Goal: Task Accomplishment & Management: Manage account settings

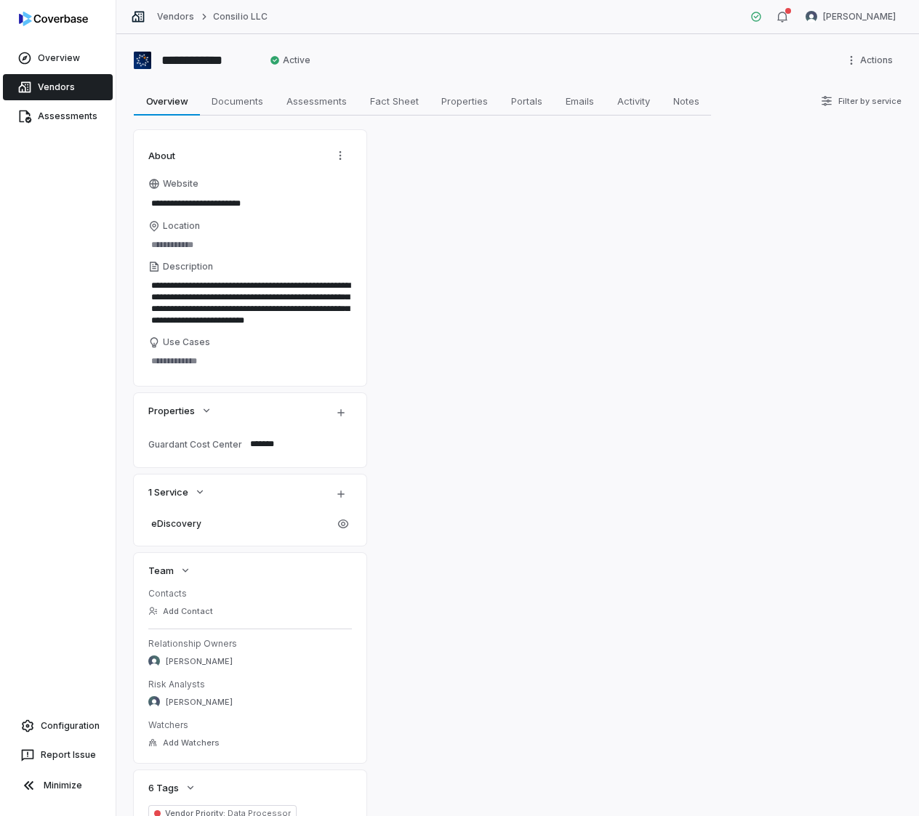
type textarea "*"
click at [169, 12] on link "Vendors" at bounding box center [175, 17] width 37 height 12
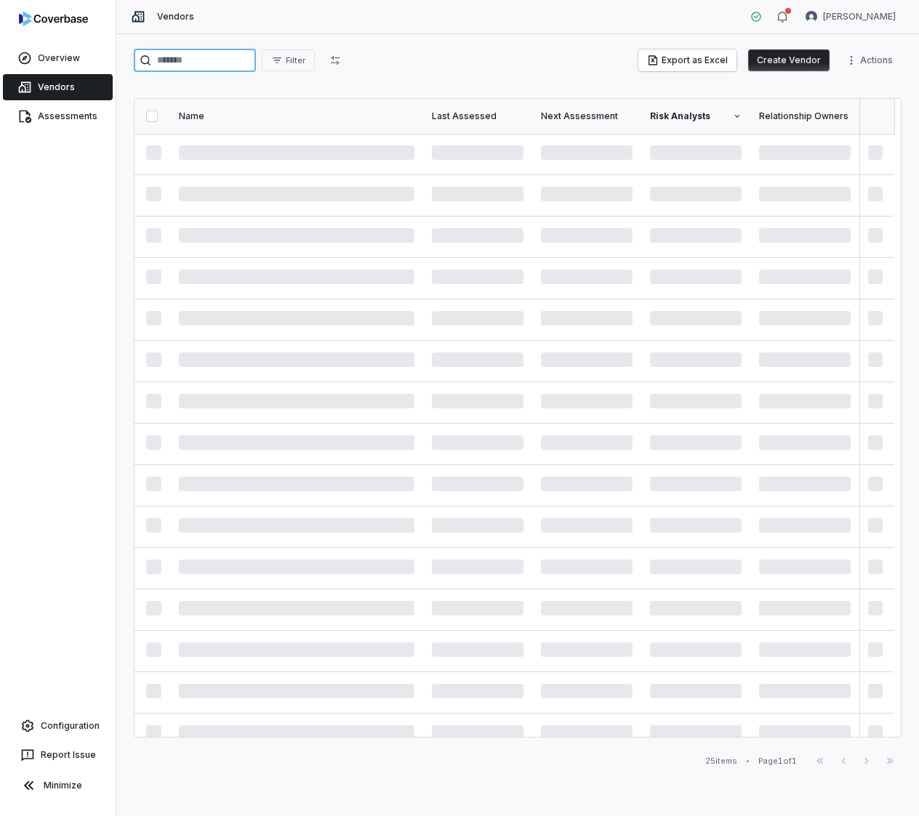
click at [231, 64] on input "search" at bounding box center [195, 60] width 122 height 23
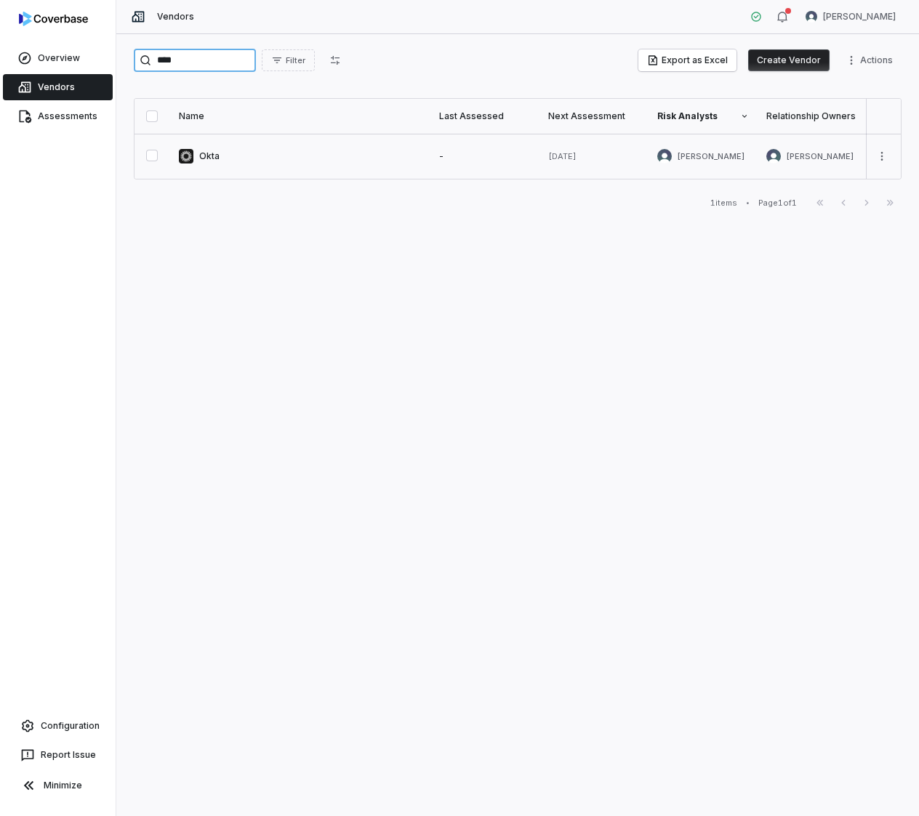
type input "****"
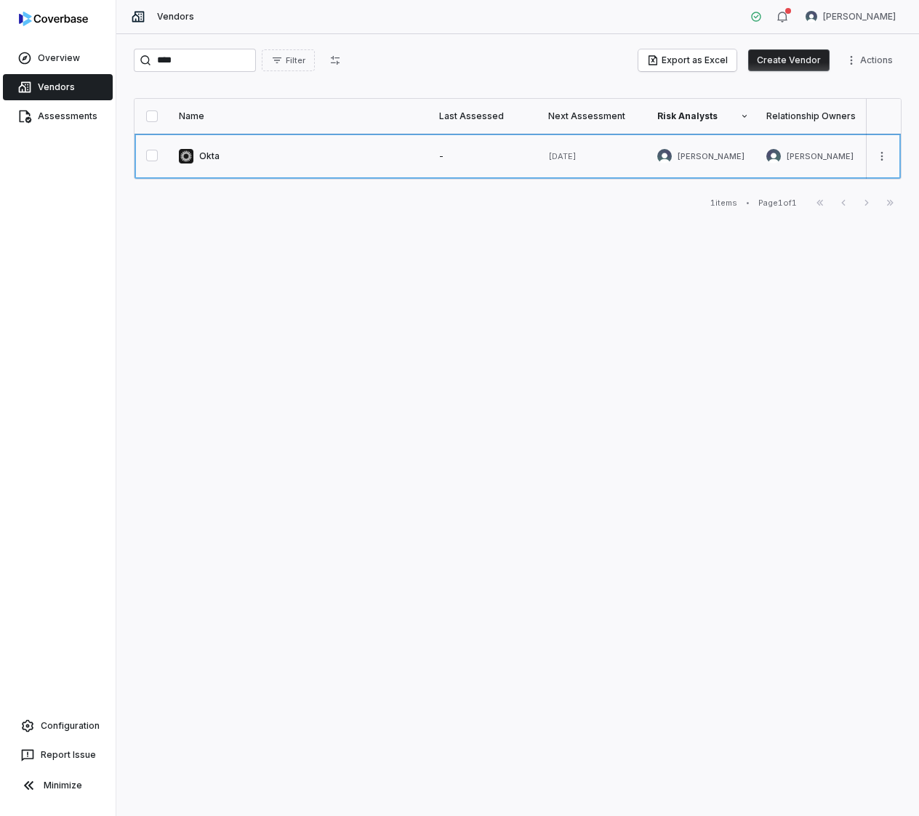
click at [196, 158] on link at bounding box center [300, 156] width 260 height 45
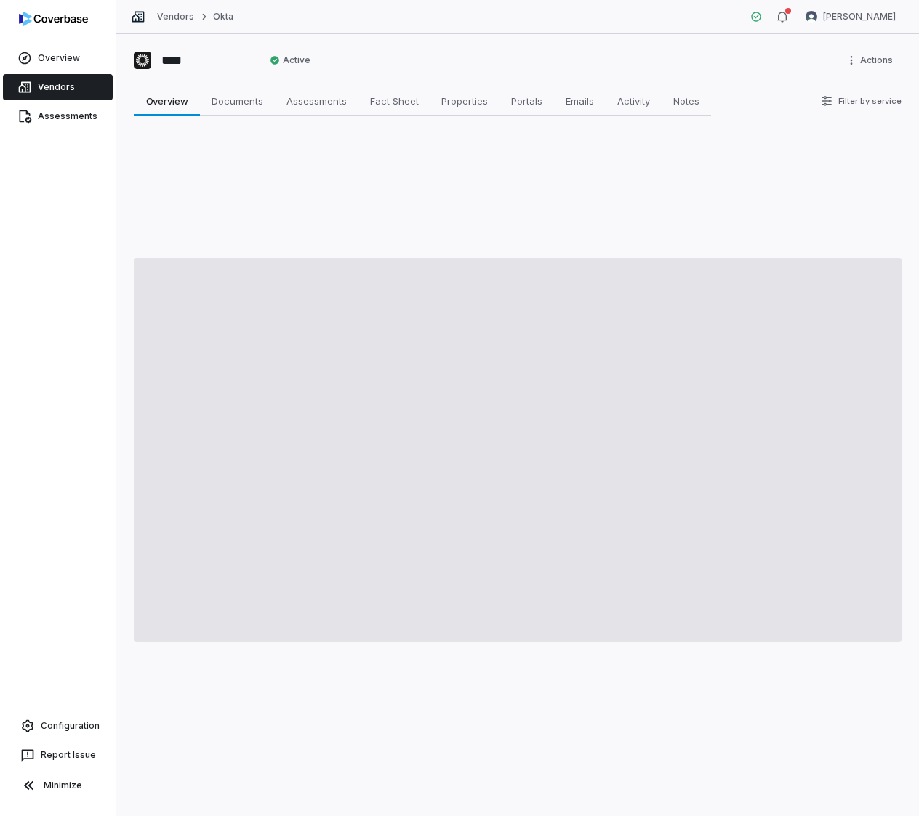
type textarea "*"
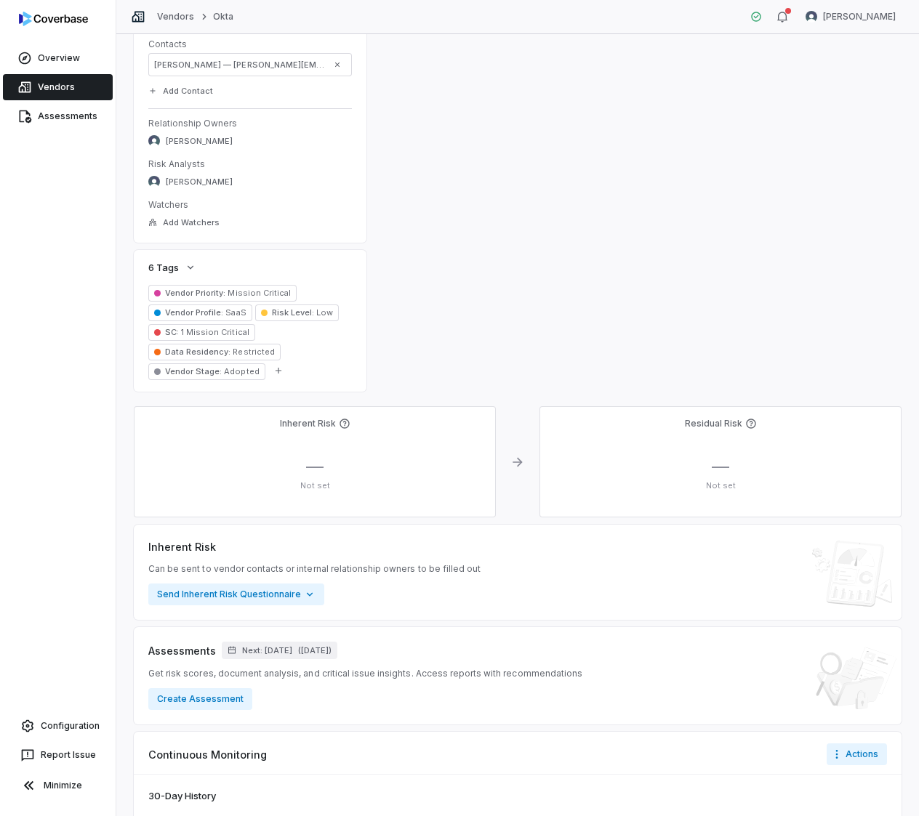
scroll to position [775, 0]
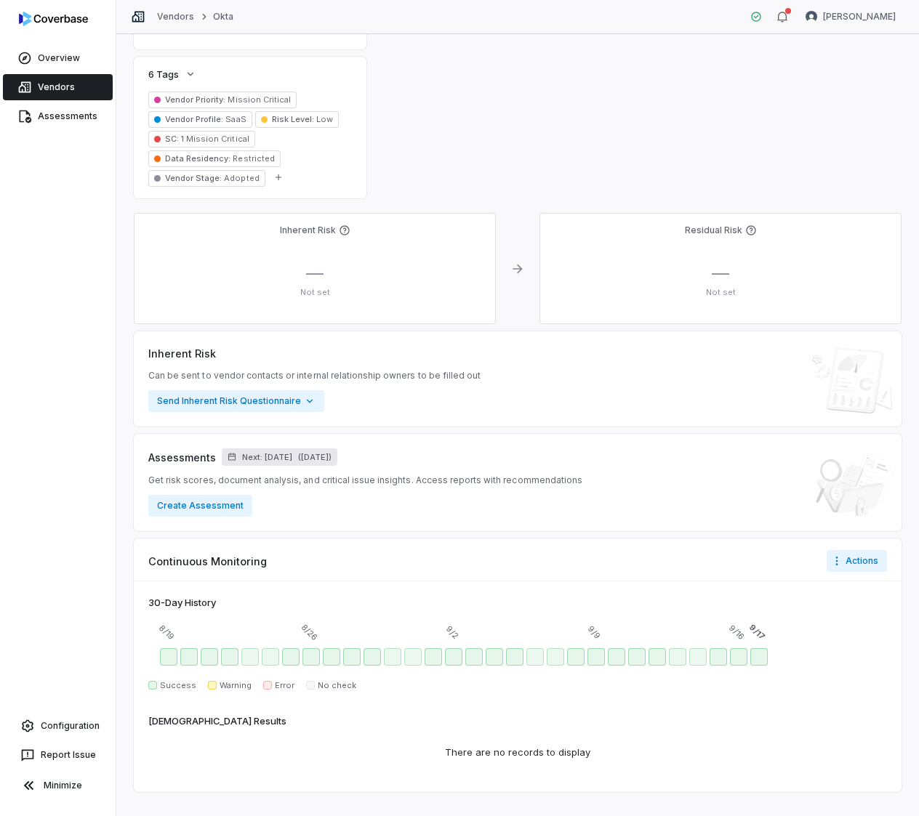
click at [292, 456] on span "Next: [DATE]" at bounding box center [267, 457] width 50 height 11
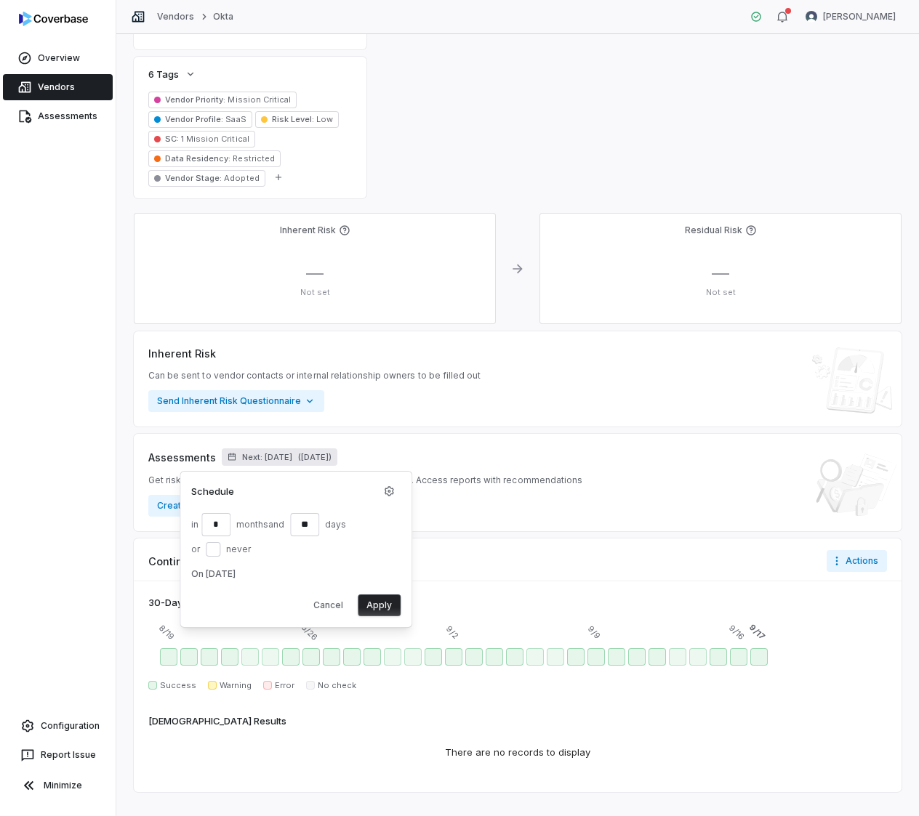
click at [212, 550] on button "or never" at bounding box center [213, 549] width 15 height 15
click at [209, 551] on button "or never" at bounding box center [213, 549] width 15 height 15
type input "*"
click at [307, 529] on input "**" at bounding box center [304, 524] width 29 height 23
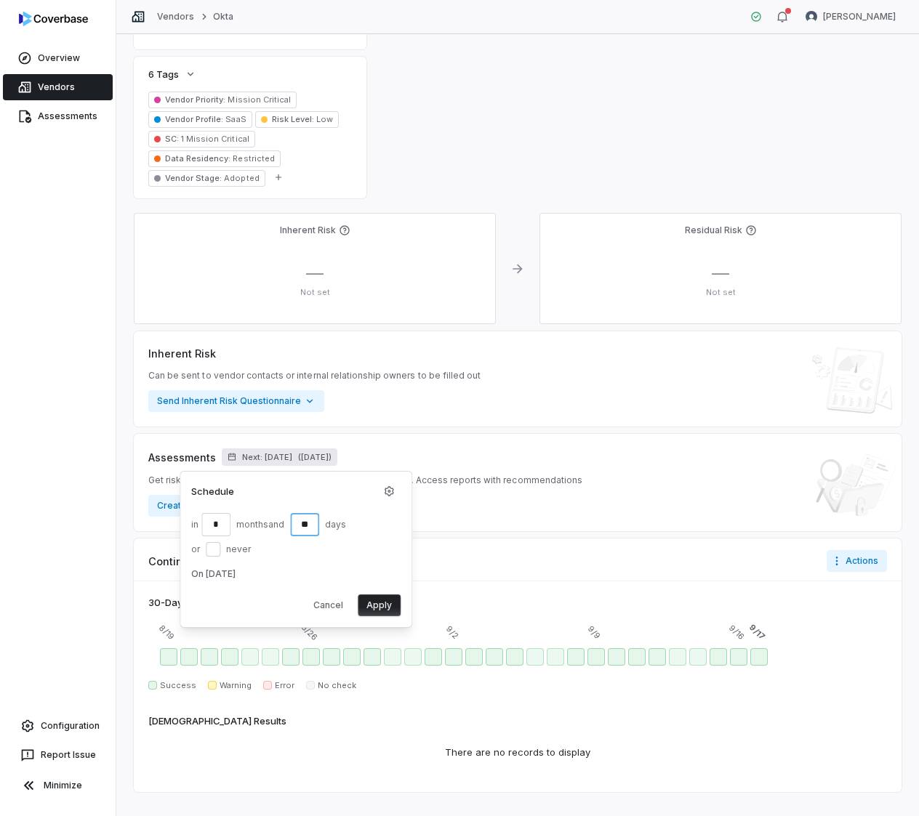
click at [307, 529] on input "**" at bounding box center [304, 524] width 29 height 23
type input "*"
click at [210, 550] on button "or never" at bounding box center [213, 549] width 15 height 15
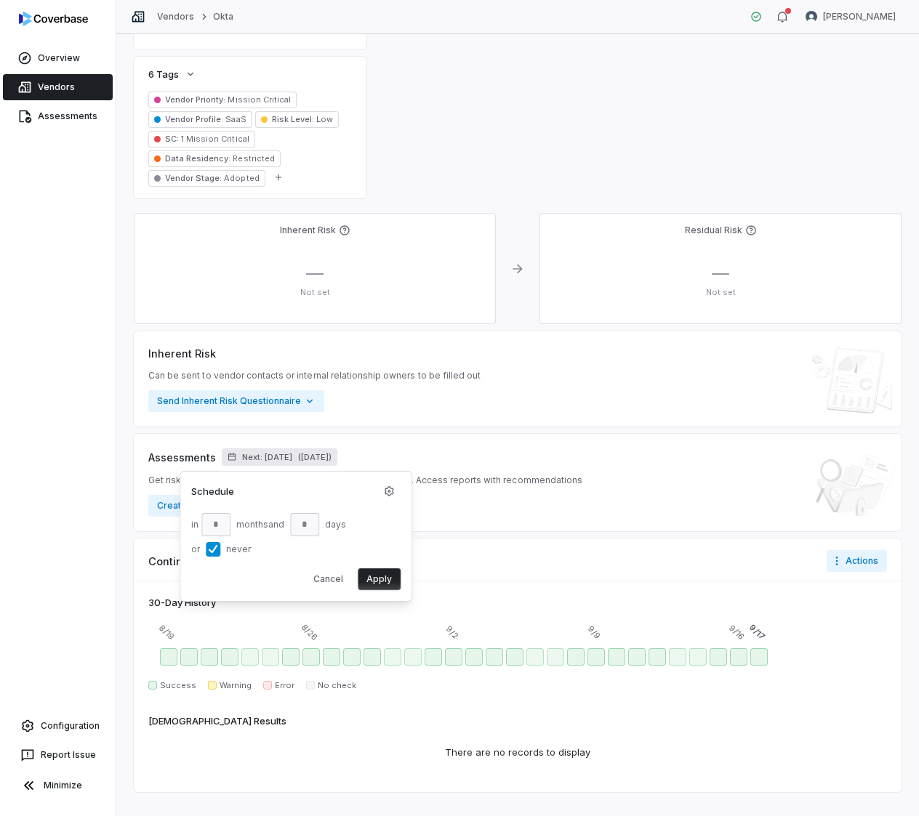
click at [372, 575] on button "Apply" at bounding box center [379, 579] width 43 height 22
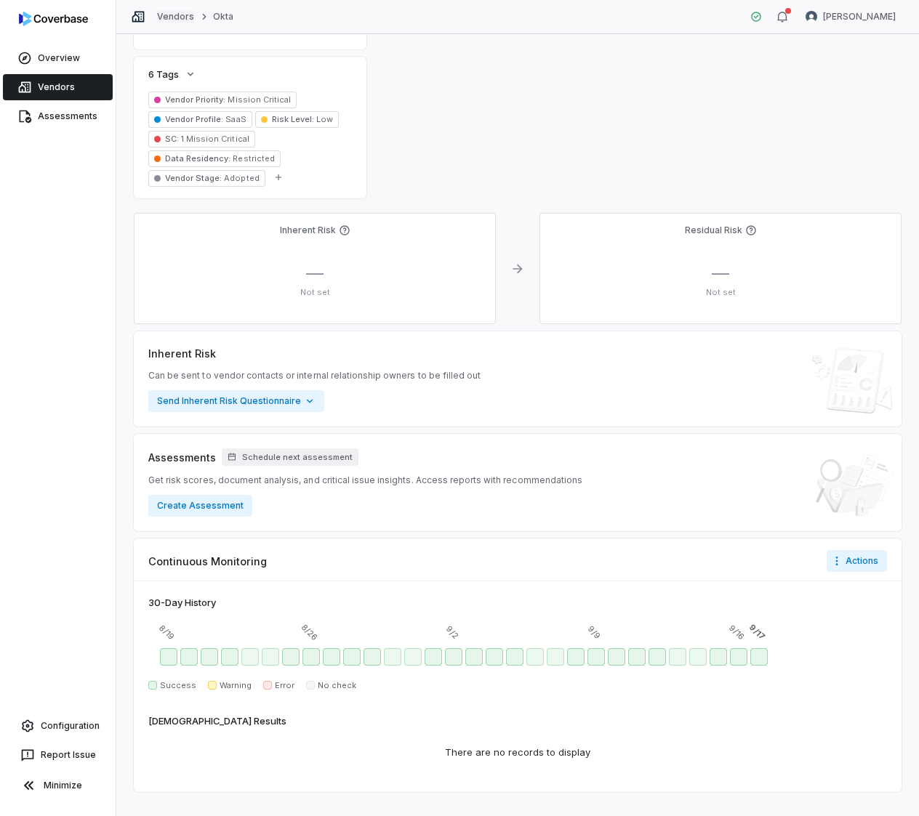
click at [176, 17] on link "Vendors" at bounding box center [175, 17] width 37 height 12
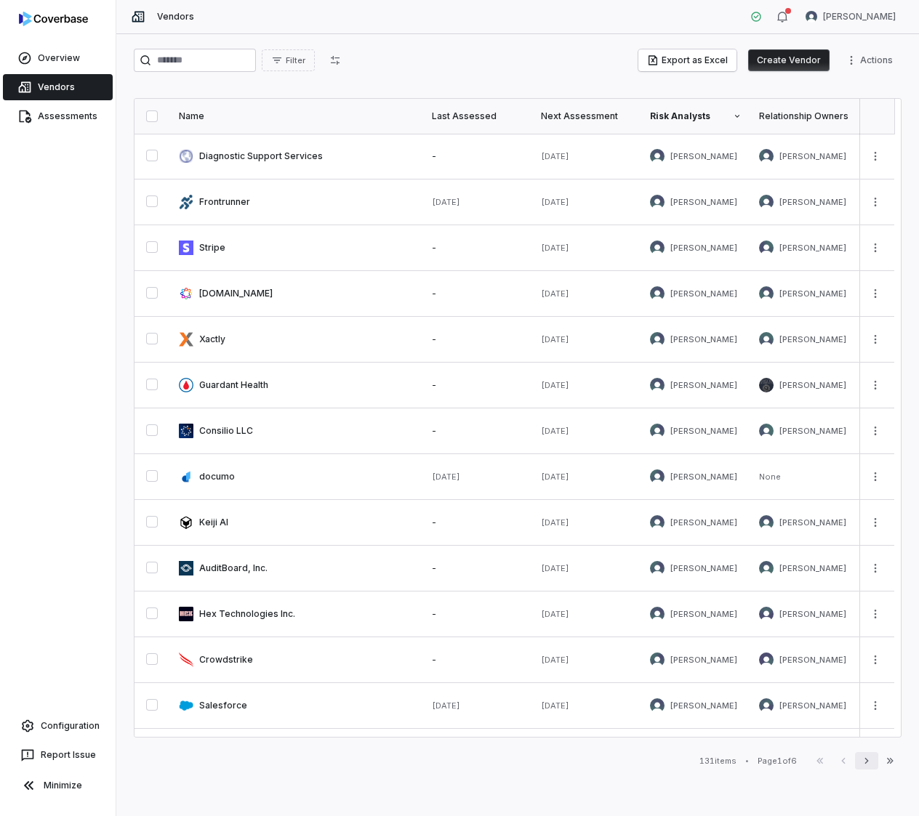
click at [864, 765] on icon "button" at bounding box center [867, 761] width 12 height 12
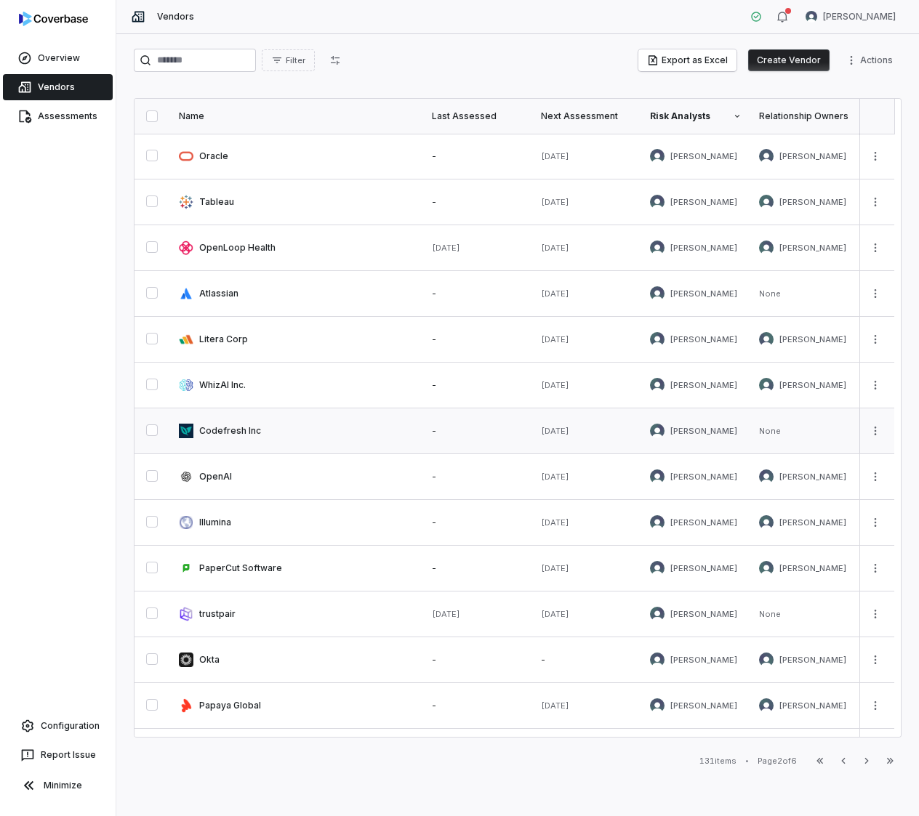
click at [212, 428] on link at bounding box center [296, 431] width 253 height 45
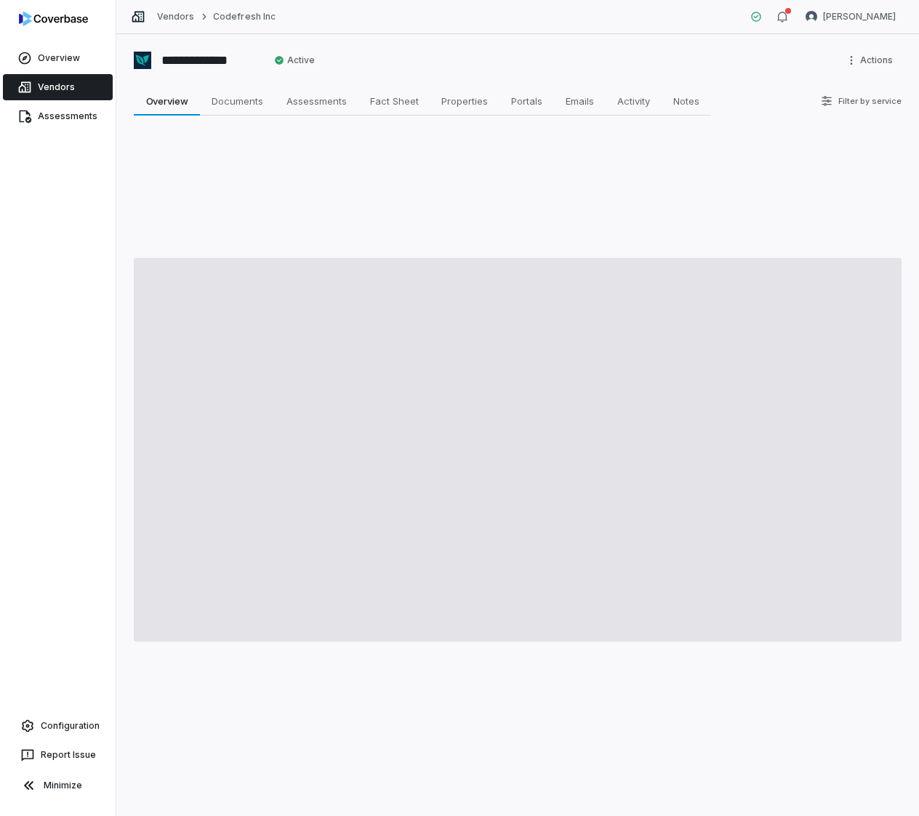
type textarea "*"
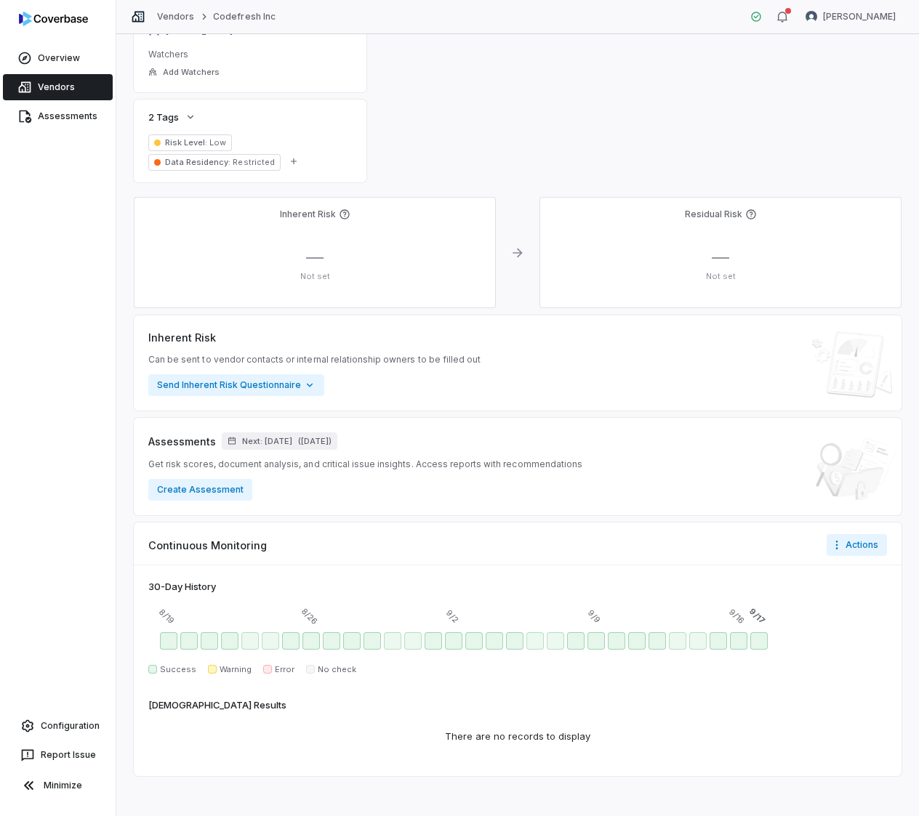
scroll to position [752, 0]
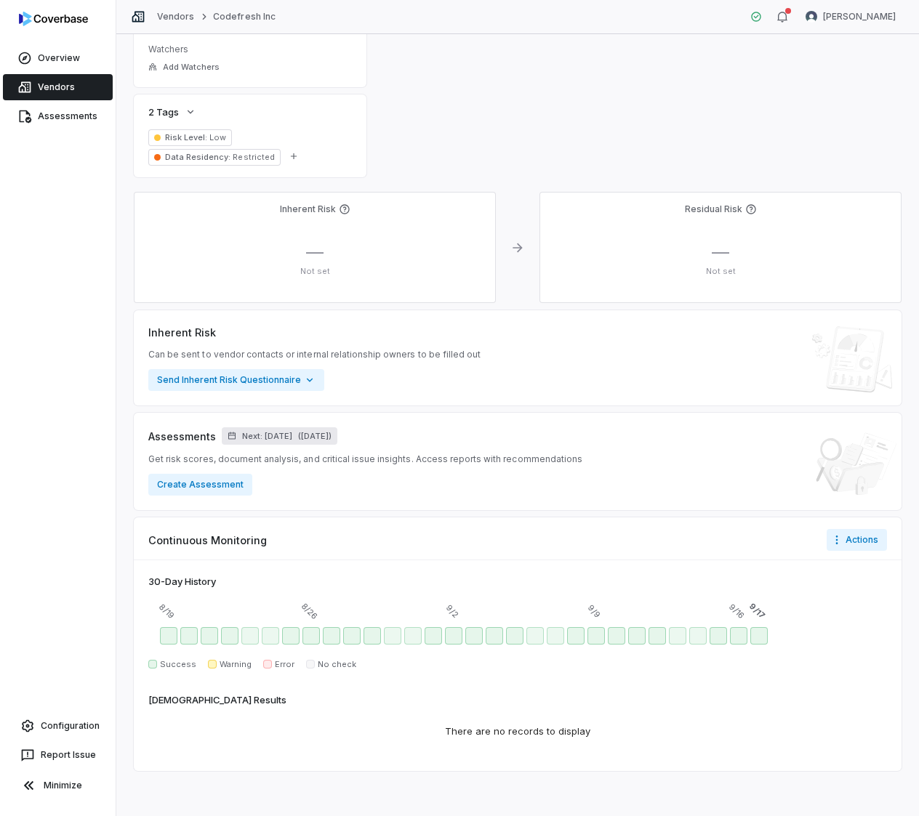
click at [280, 432] on span "Next: [DATE]" at bounding box center [267, 436] width 50 height 11
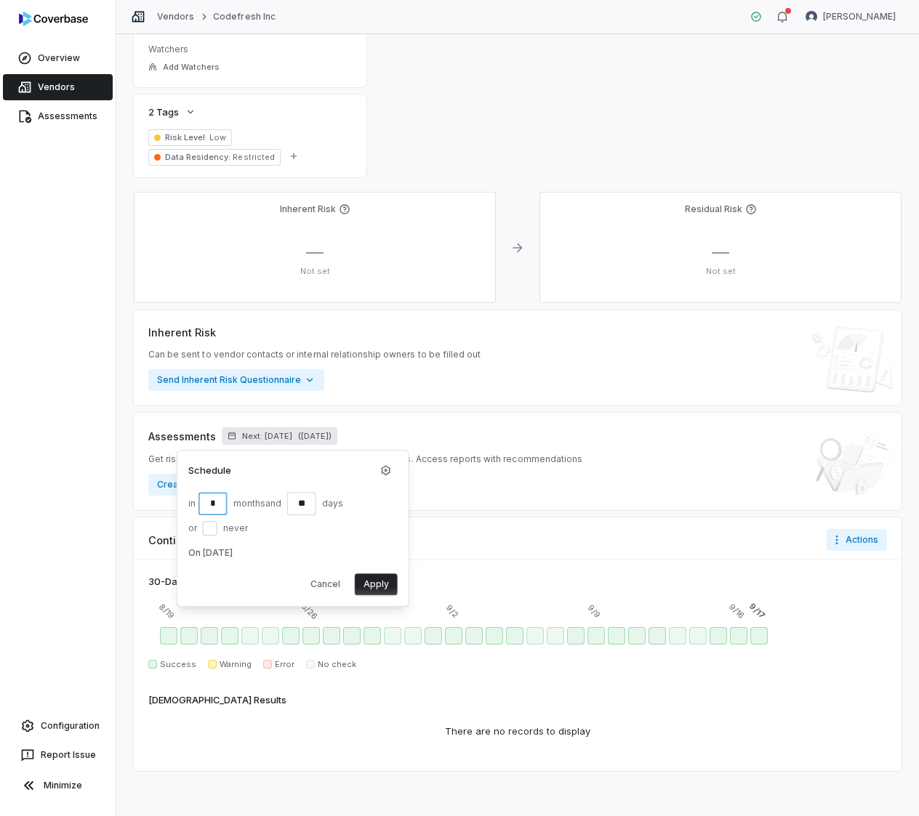
click at [222, 502] on input "*" at bounding box center [212, 503] width 29 height 23
type input "**"
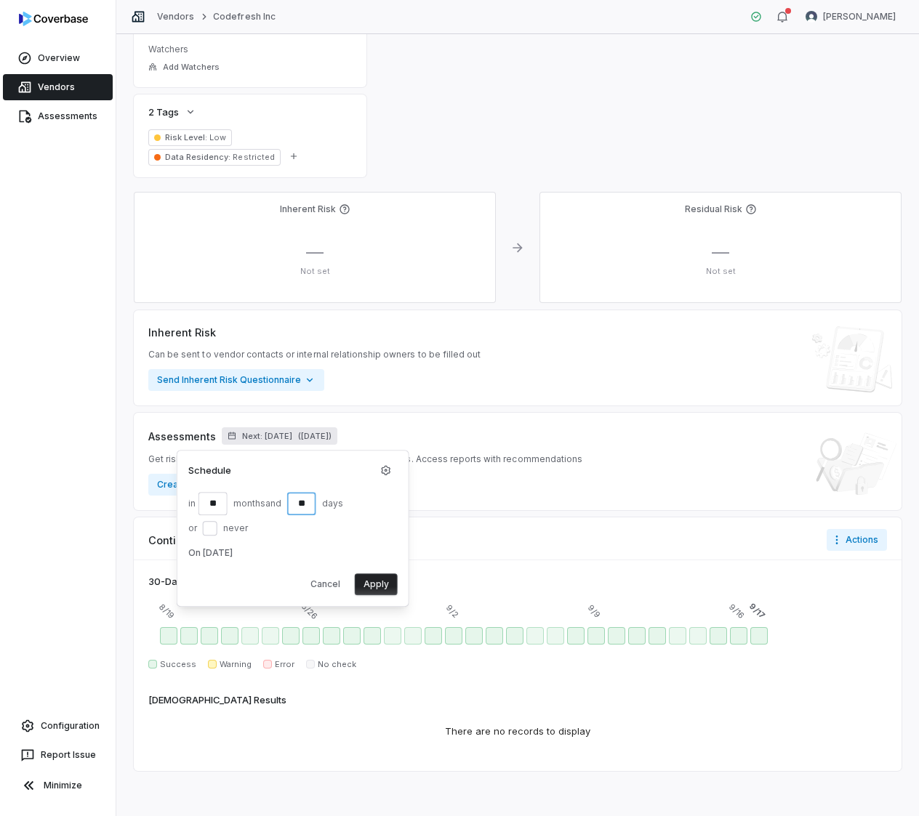
click at [311, 502] on input "**" at bounding box center [301, 503] width 29 height 23
click at [310, 502] on input "**" at bounding box center [301, 503] width 29 height 23
type input "*"
click at [379, 575] on button "Apply" at bounding box center [376, 585] width 43 height 22
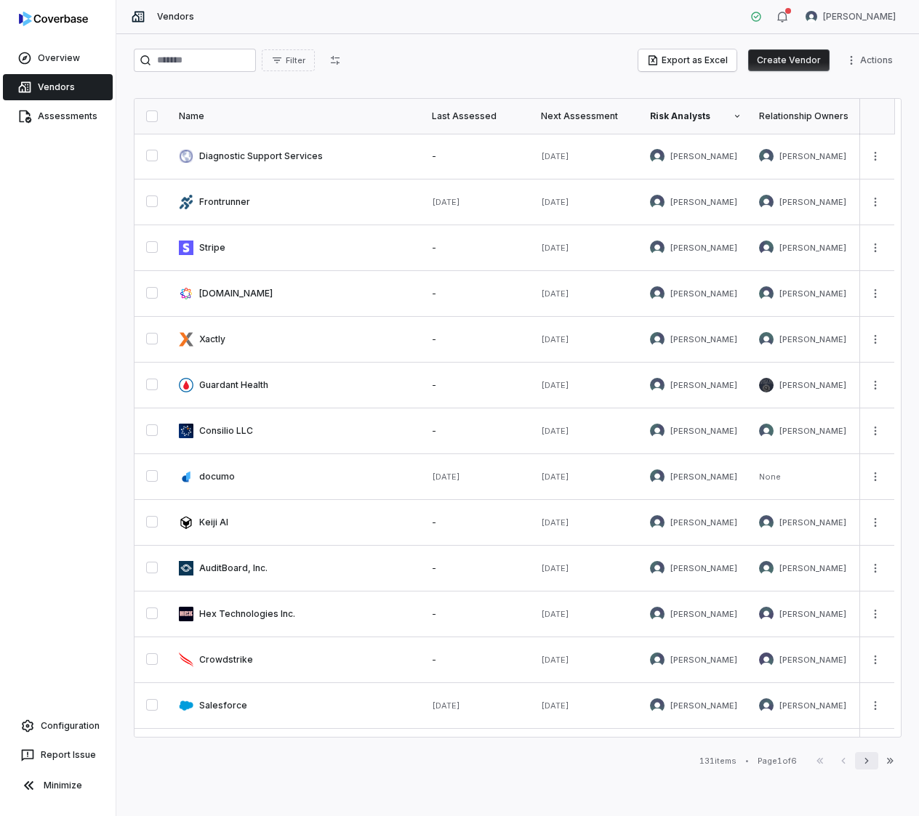
click at [865, 758] on icon "button" at bounding box center [867, 761] width 12 height 12
click at [865, 758] on div "First Page Previous Next Last Page" at bounding box center [854, 760] width 93 height 17
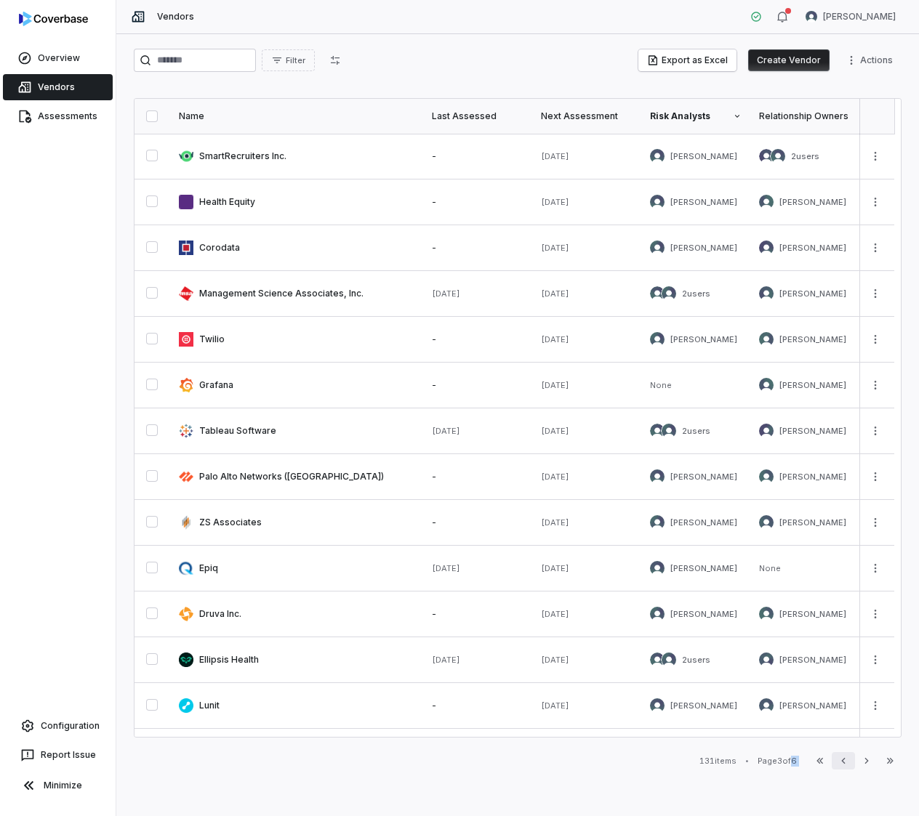
click at [848, 760] on icon "button" at bounding box center [843, 761] width 12 height 12
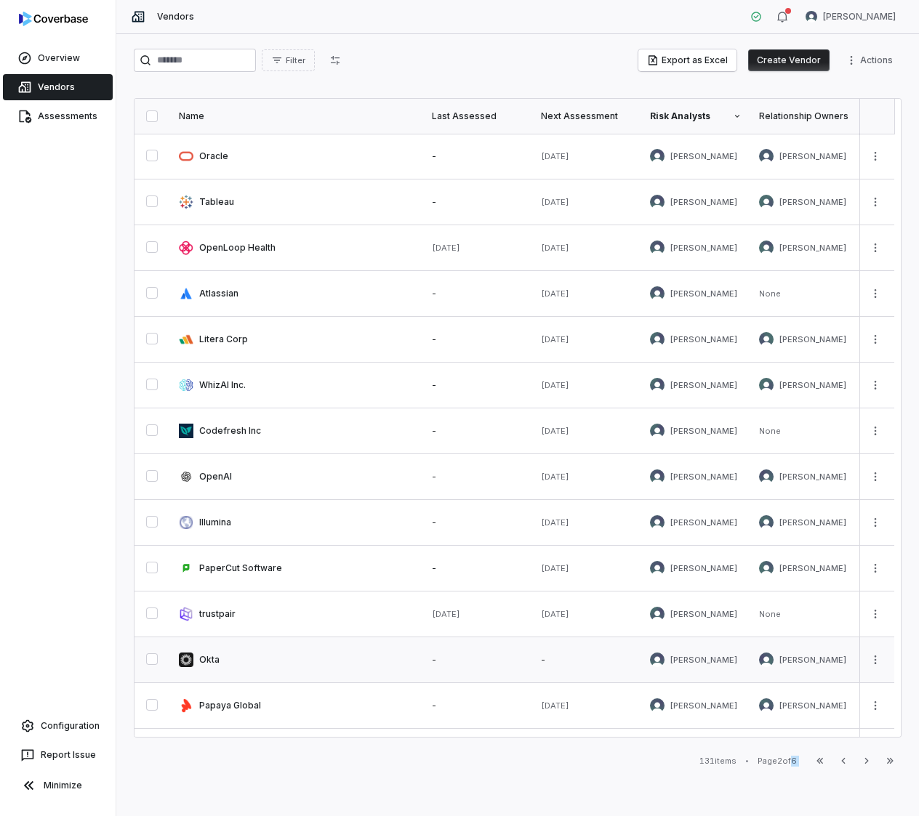
click at [209, 656] on link at bounding box center [296, 659] width 253 height 45
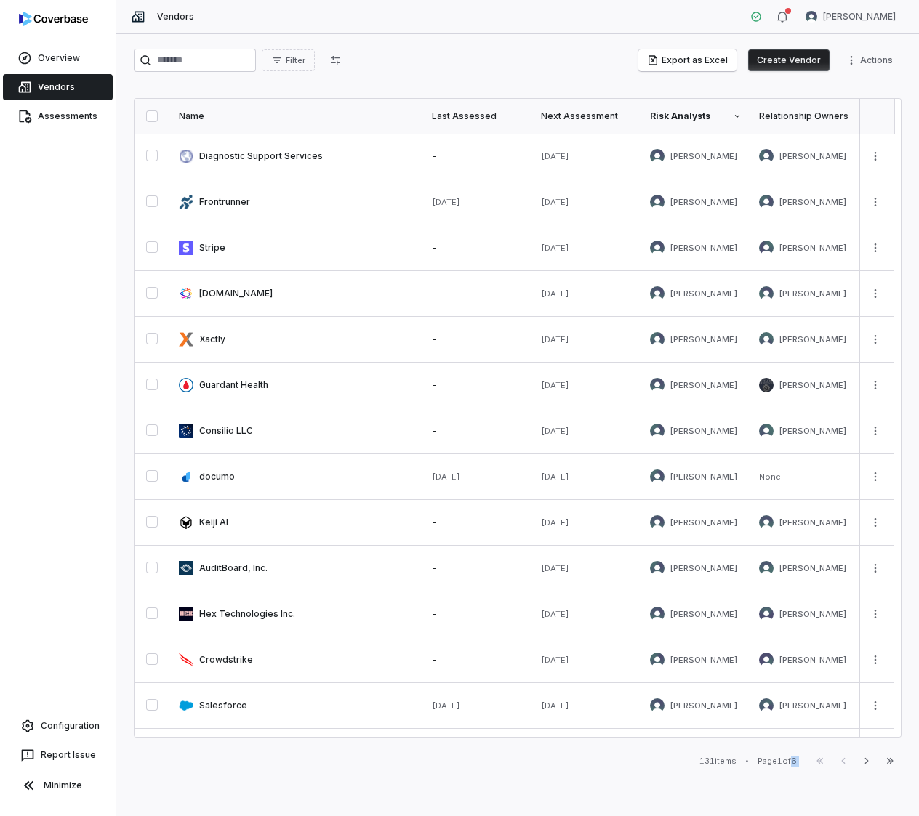
type textarea "*"
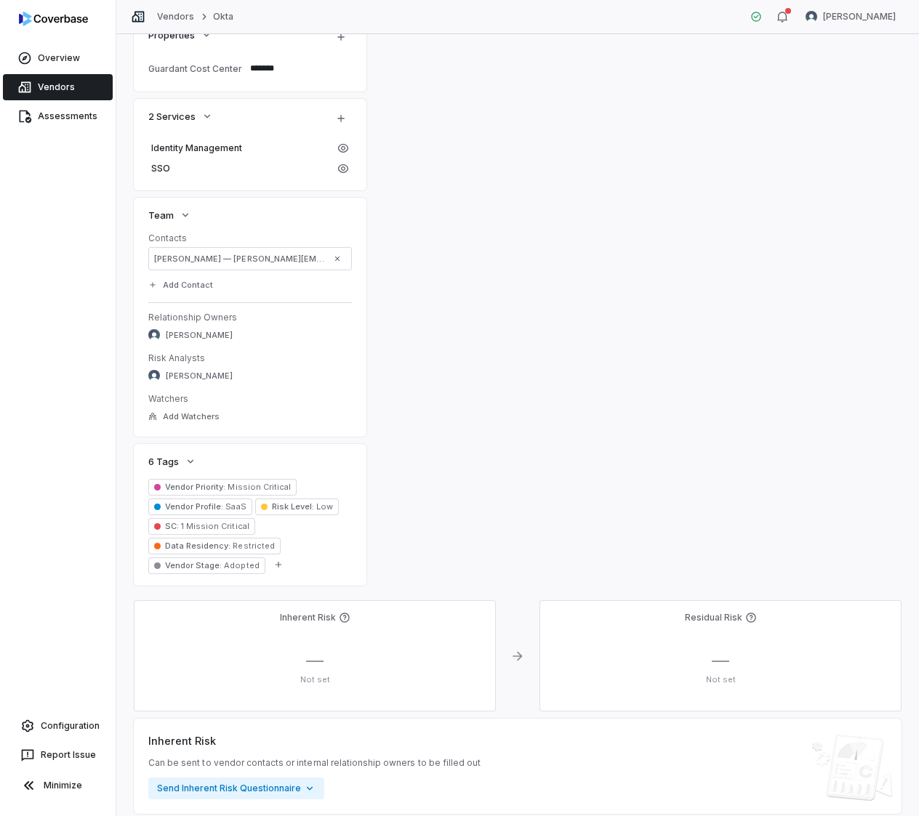
scroll to position [582, 0]
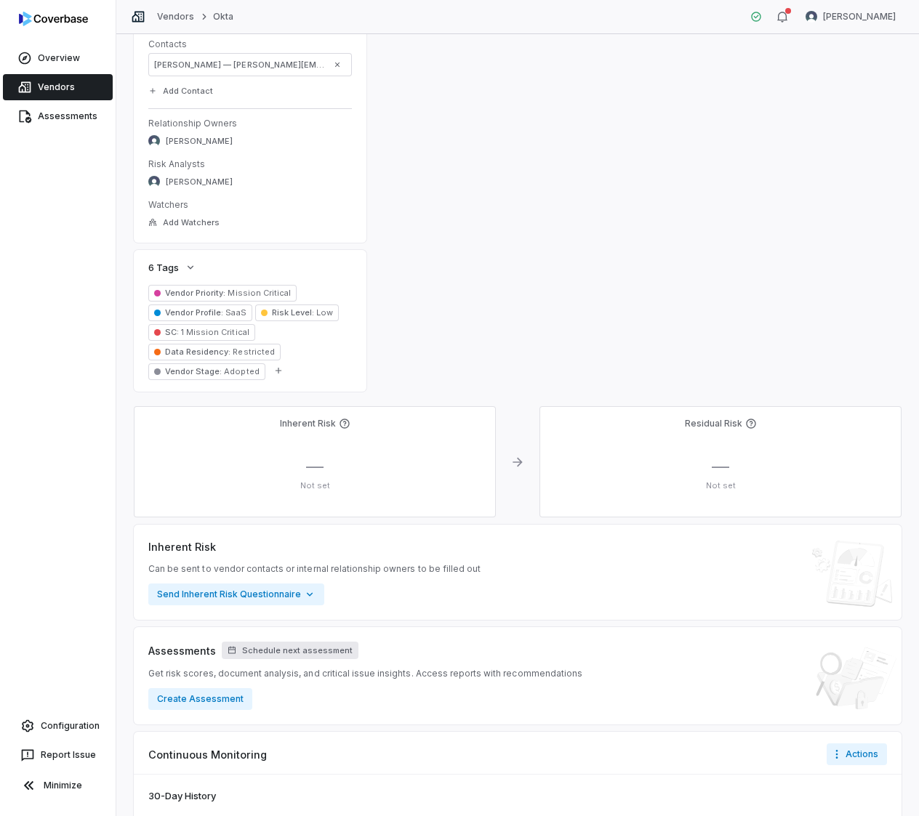
click at [299, 645] on span "Schedule next assessment" at bounding box center [297, 650] width 110 height 11
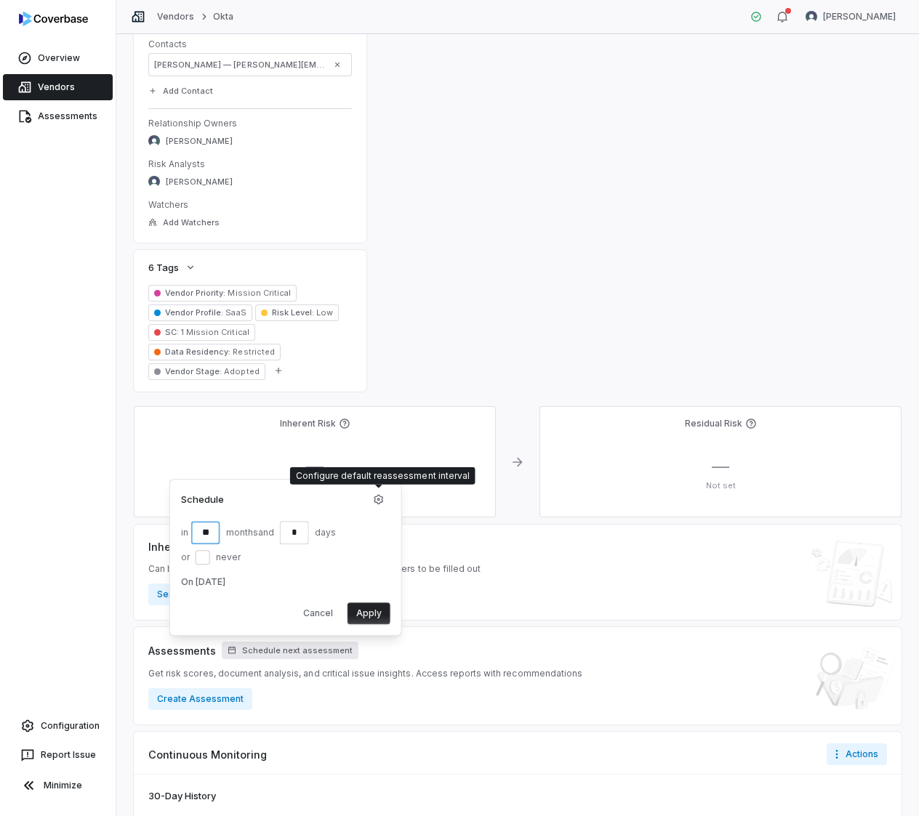
click at [212, 526] on input "**" at bounding box center [205, 532] width 29 height 23
type input "**"
click at [367, 614] on button "Apply" at bounding box center [368, 614] width 43 height 22
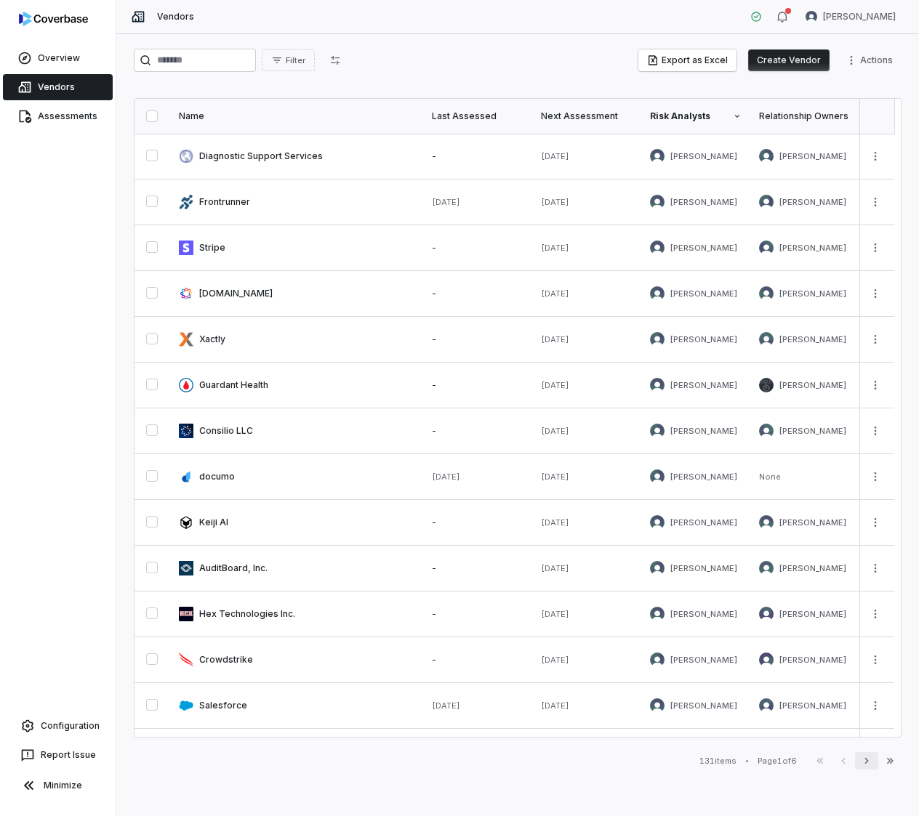
click at [858, 766] on button "Next" at bounding box center [866, 760] width 23 height 17
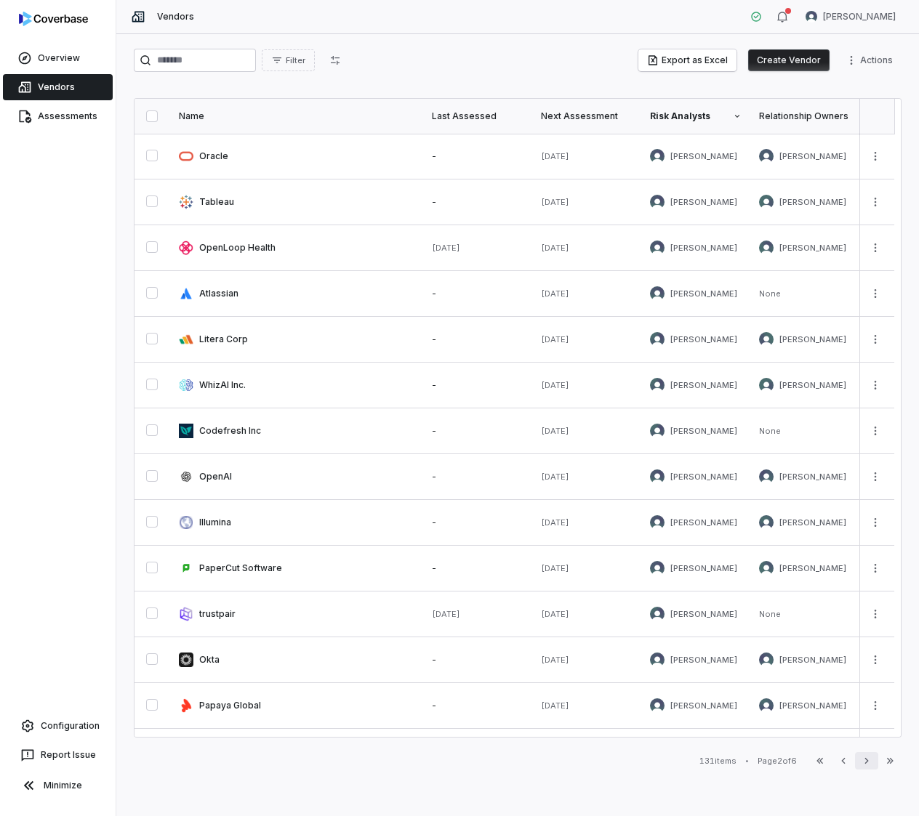
click at [866, 763] on icon "button" at bounding box center [866, 761] width 4 height 6
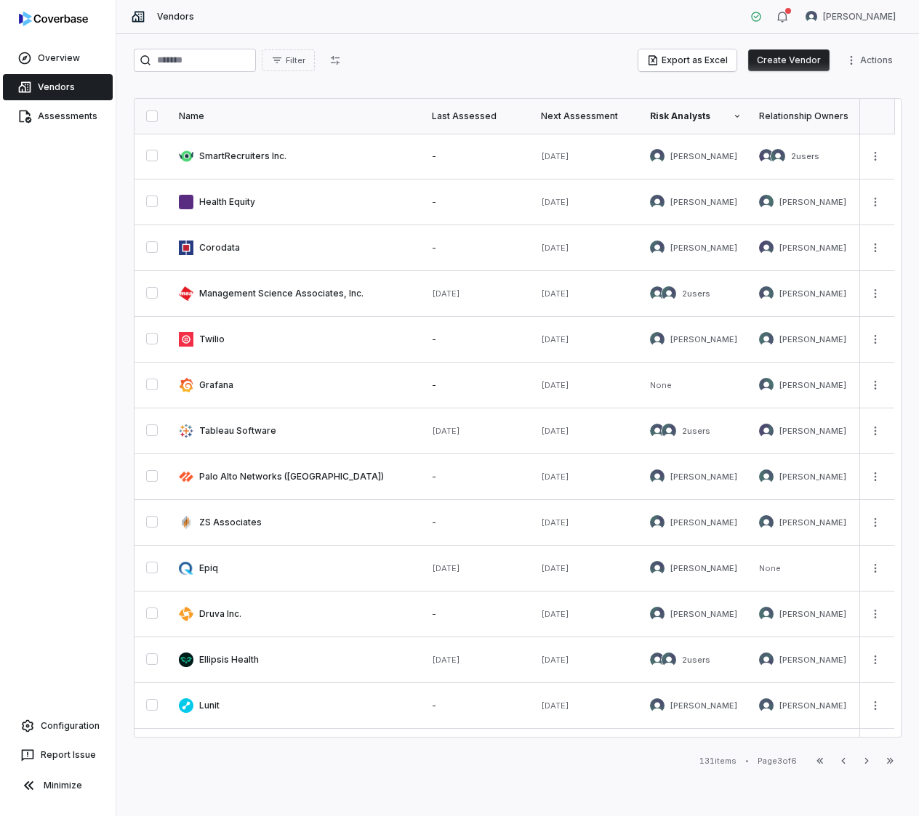
click at [845, 763] on icon "button" at bounding box center [843, 761] width 4 height 6
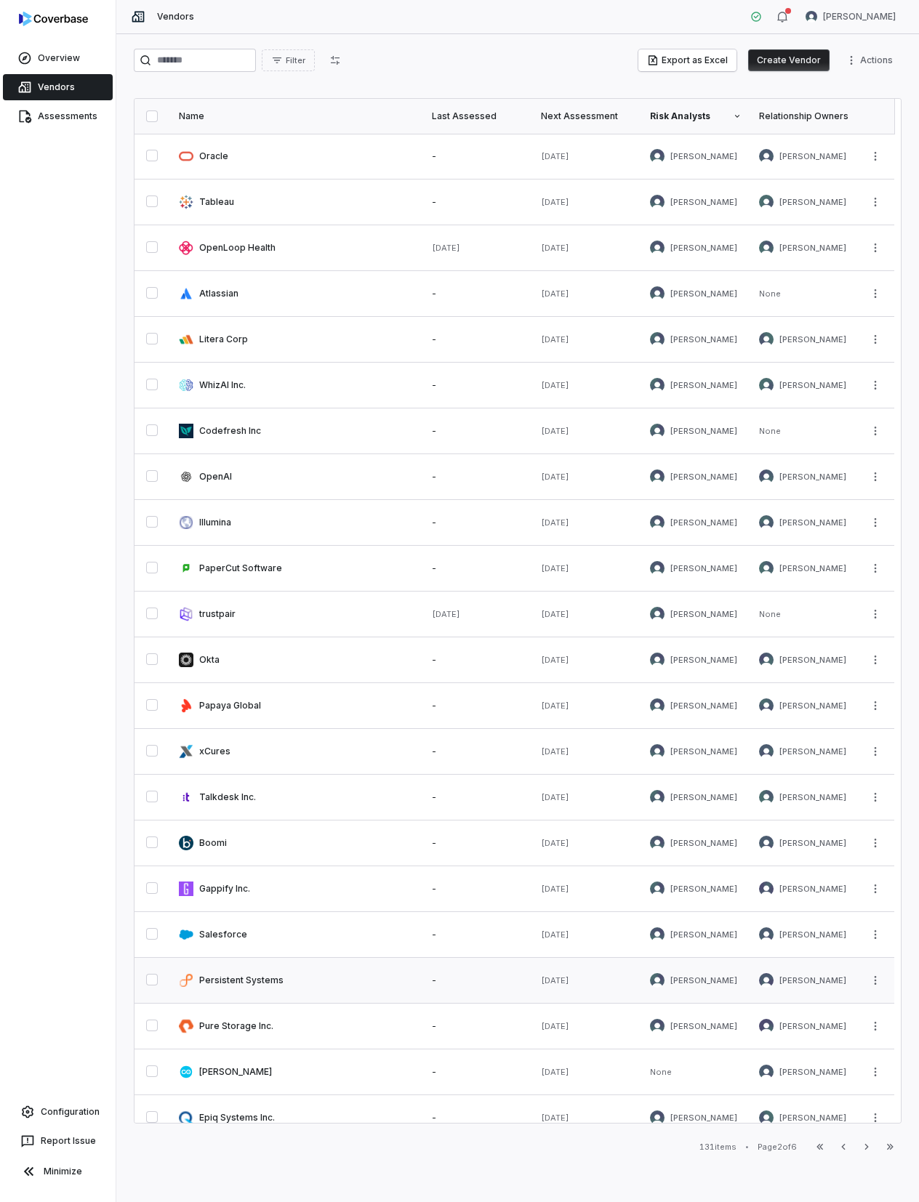
scroll to position [156, 0]
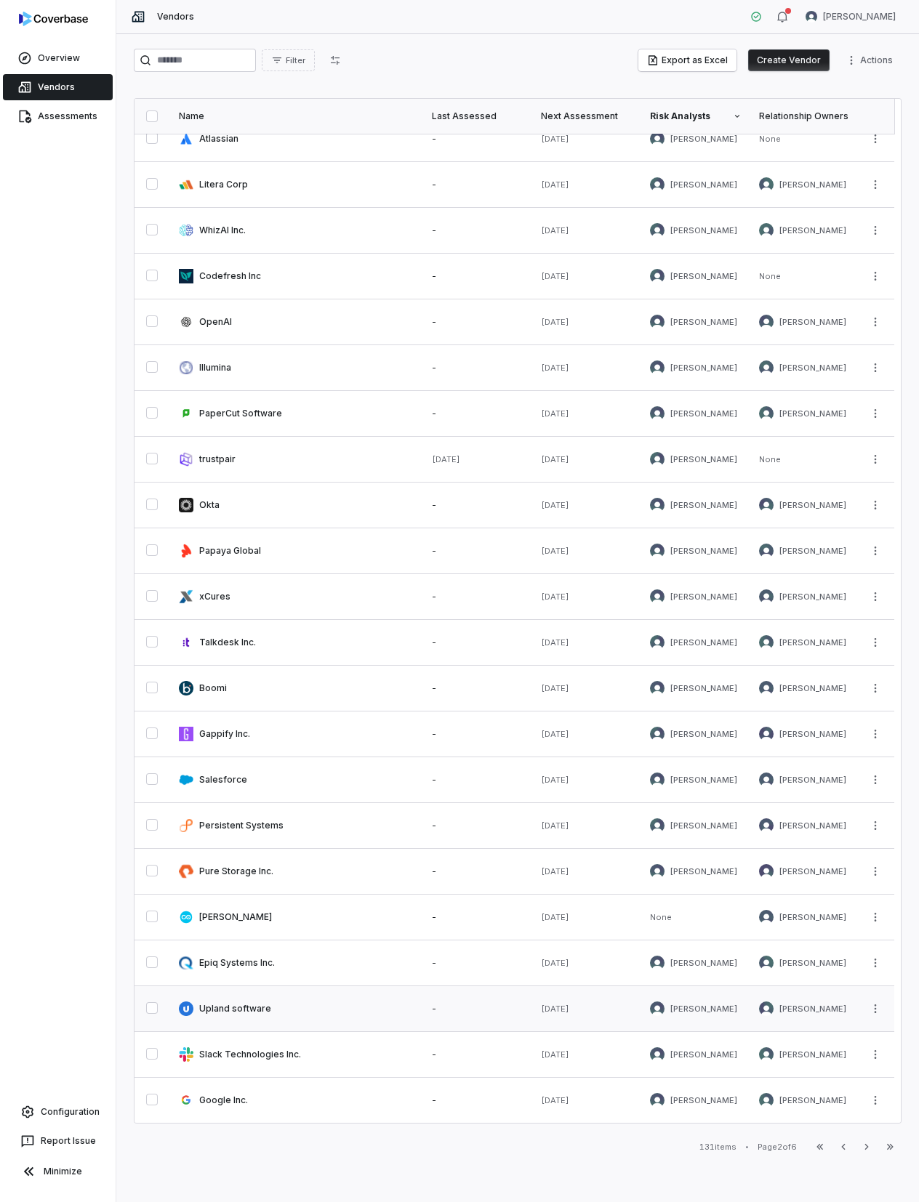
click at [221, 948] on link at bounding box center [296, 1008] width 253 height 45
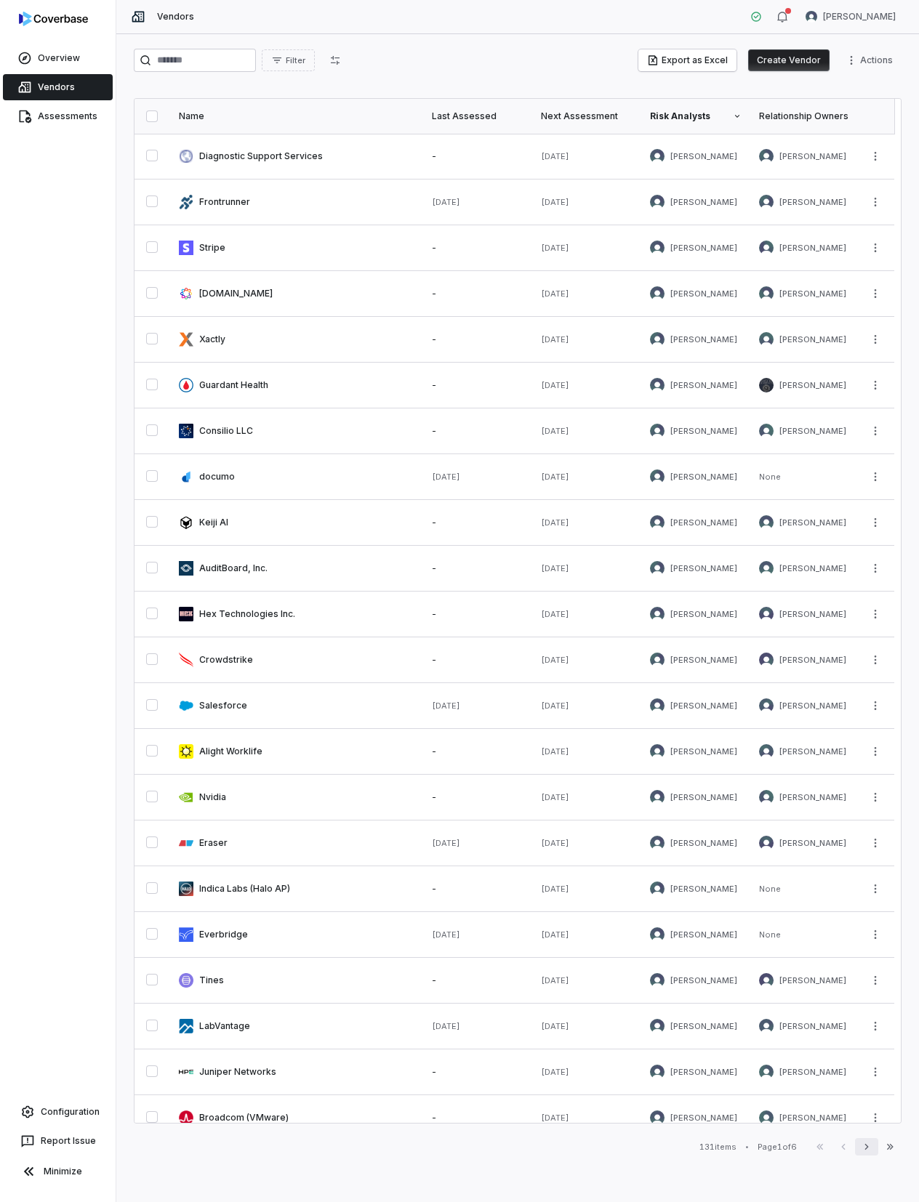
click at [865, 948] on icon "button" at bounding box center [867, 1147] width 12 height 12
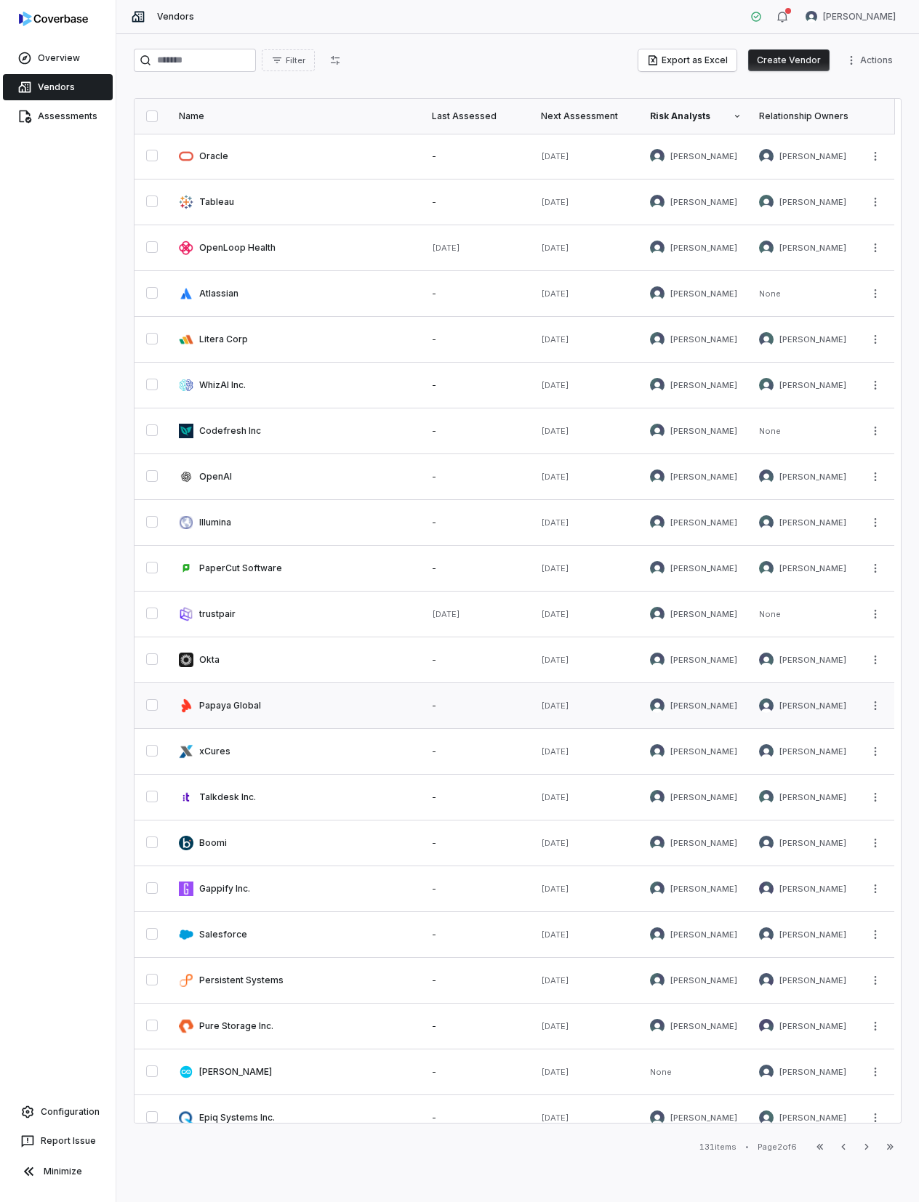
scroll to position [156, 0]
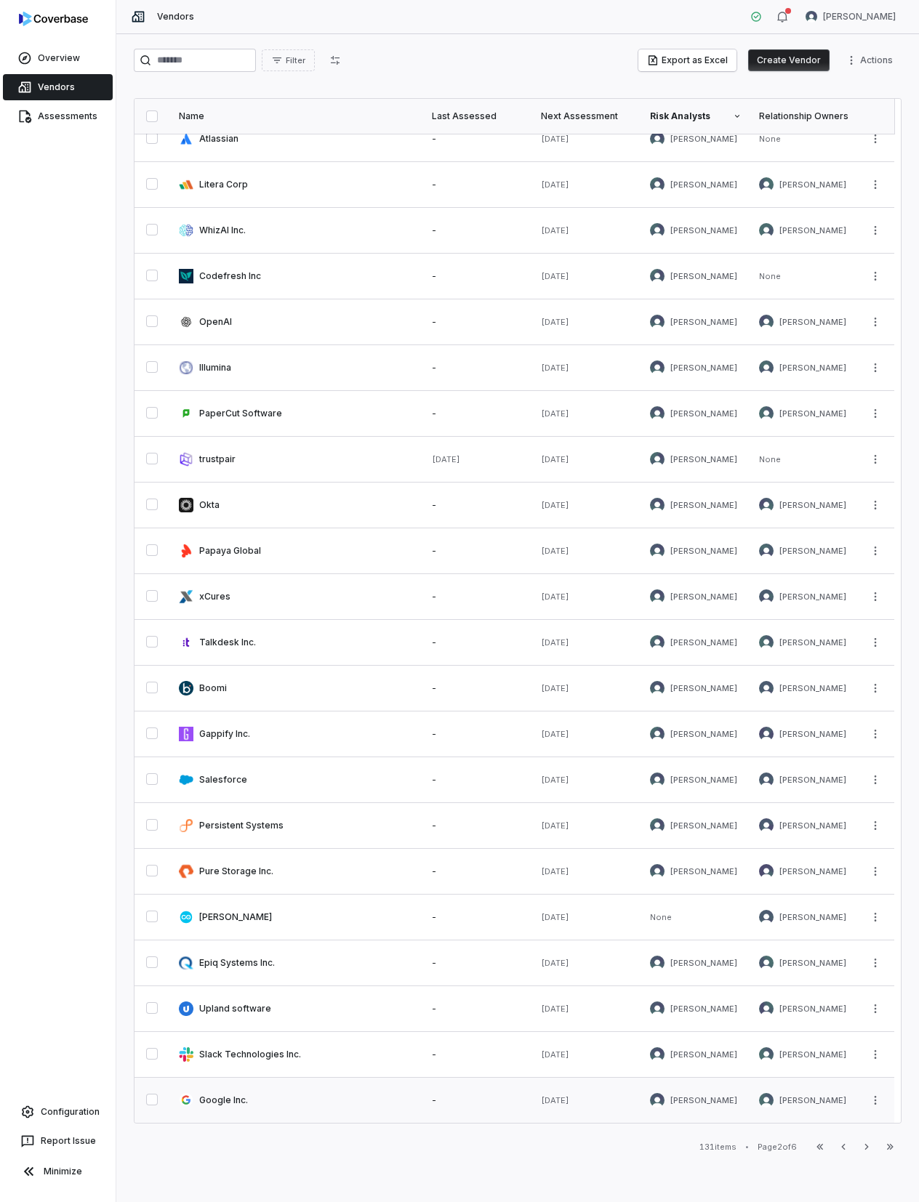
click at [238, 948] on link at bounding box center [296, 1100] width 253 height 45
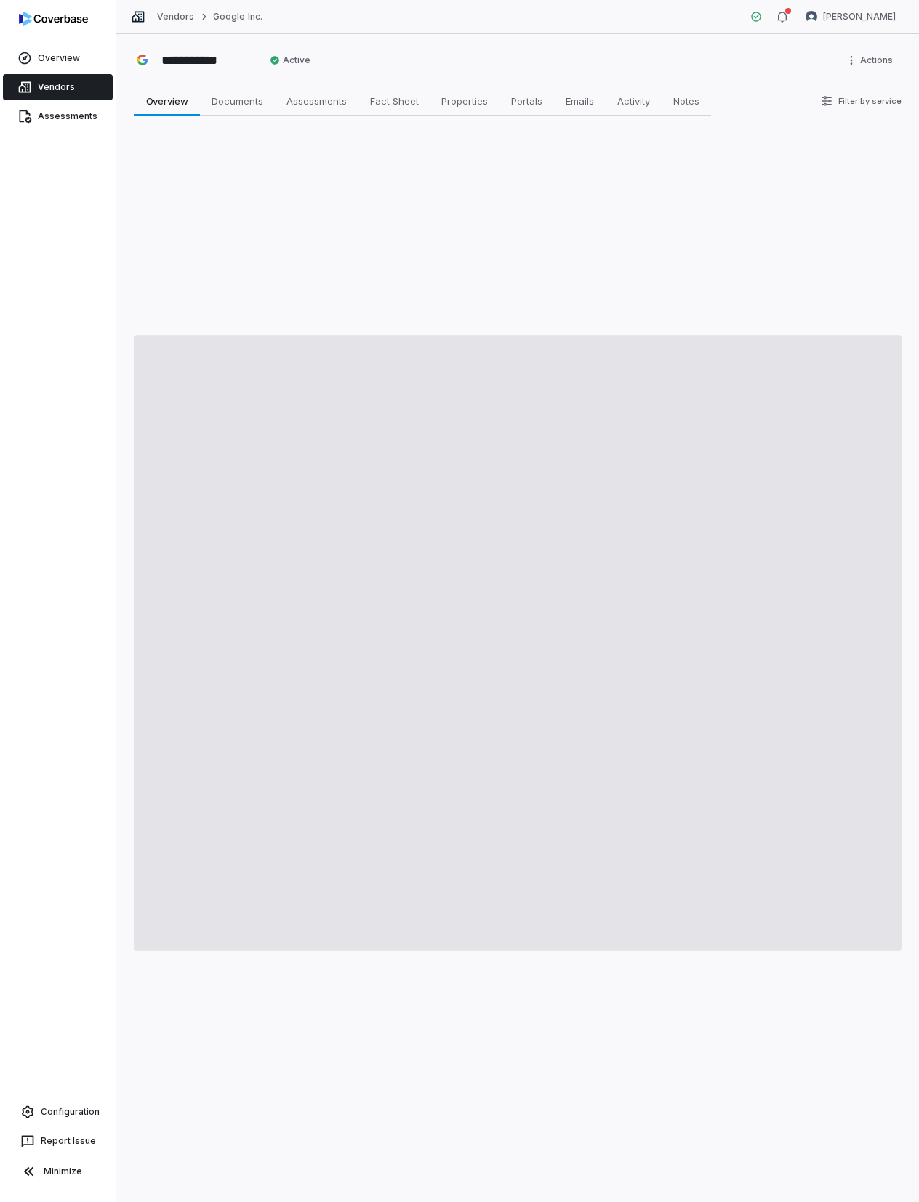
type textarea "*"
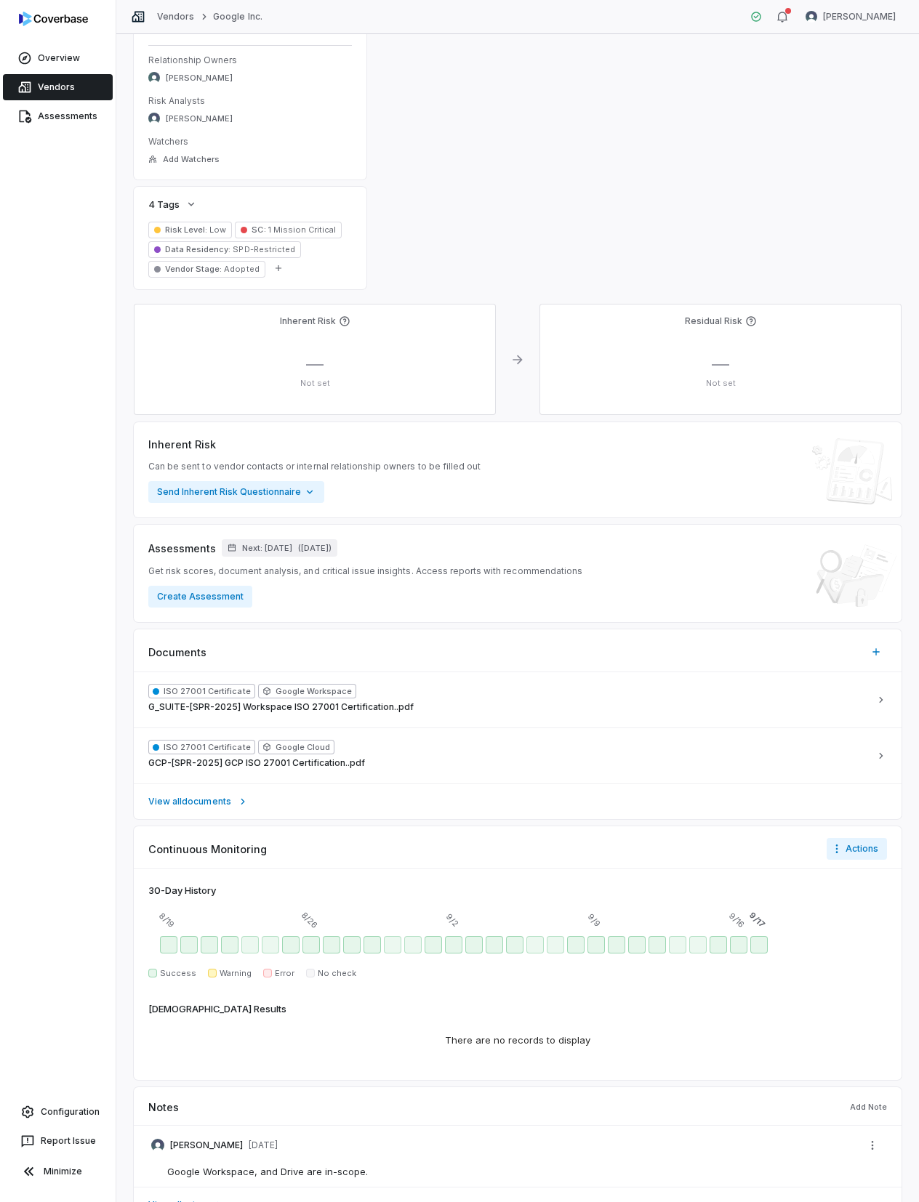
scroll to position [582, 0]
click at [242, 546] on span "Next: [DATE]" at bounding box center [267, 547] width 50 height 11
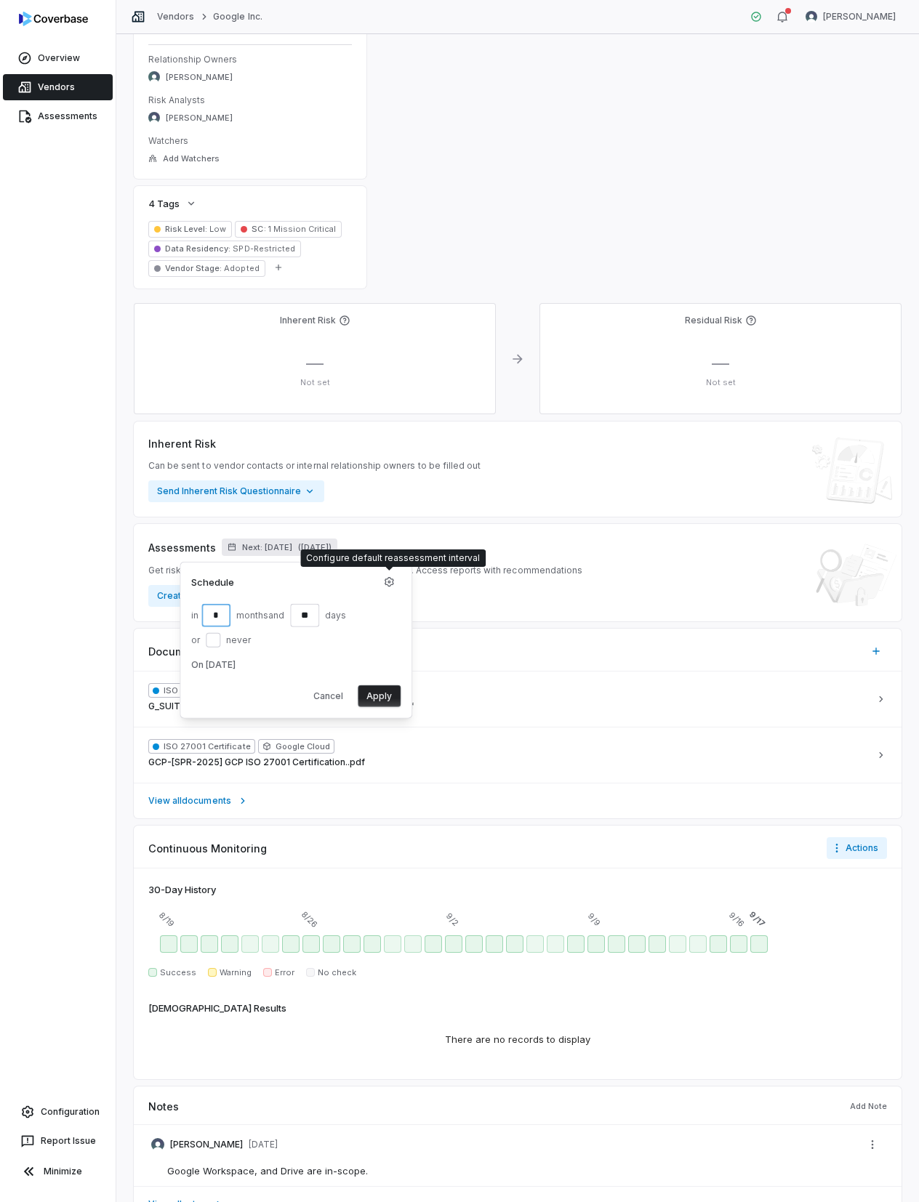
click at [222, 616] on input "*" at bounding box center [215, 614] width 29 height 23
type input "**"
click at [313, 611] on input "**" at bounding box center [304, 614] width 29 height 23
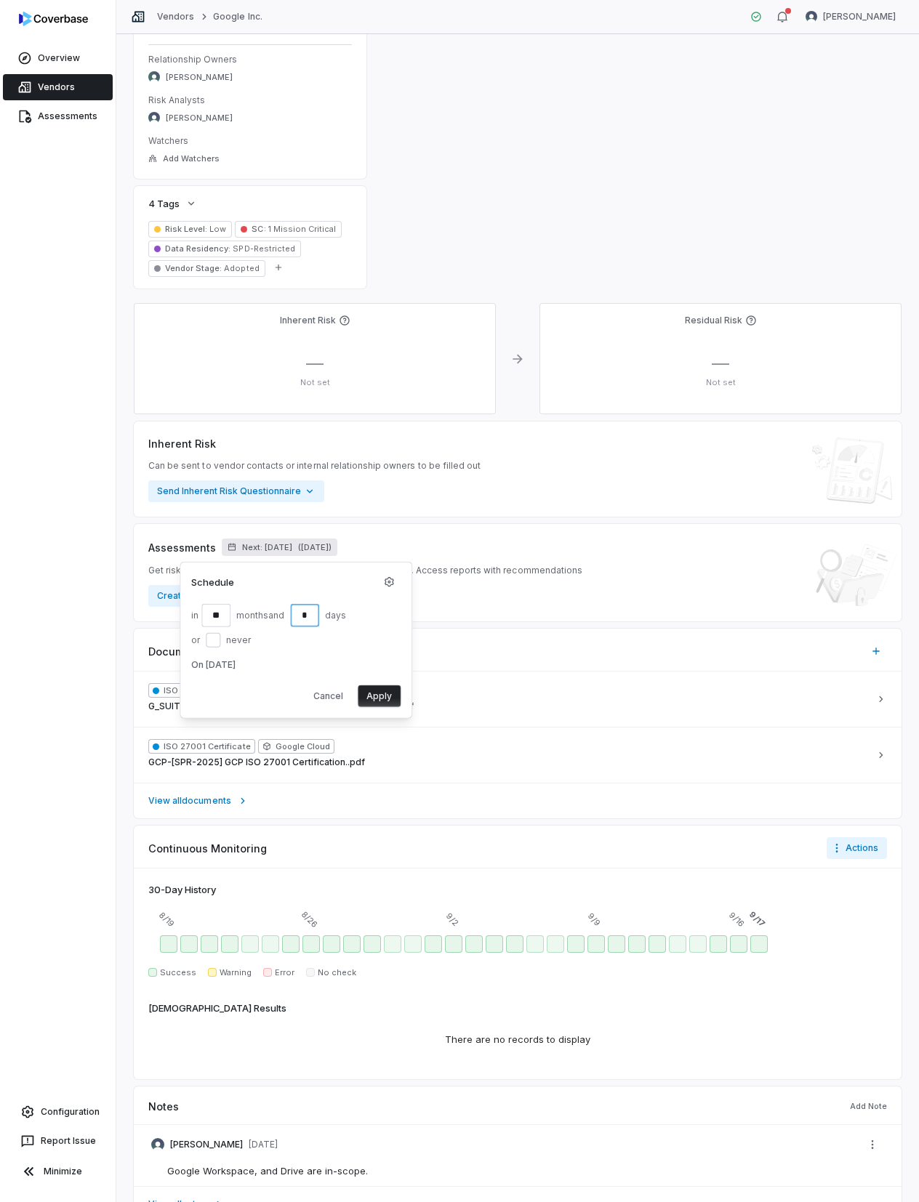
type input "*"
click at [225, 611] on input "**" at bounding box center [215, 614] width 29 height 23
type input "**"
click at [346, 649] on div "Schedule in ** month s and * day s or never On [DATE]" at bounding box center [295, 624] width 209 height 100
click at [384, 696] on button "Apply" at bounding box center [379, 696] width 43 height 22
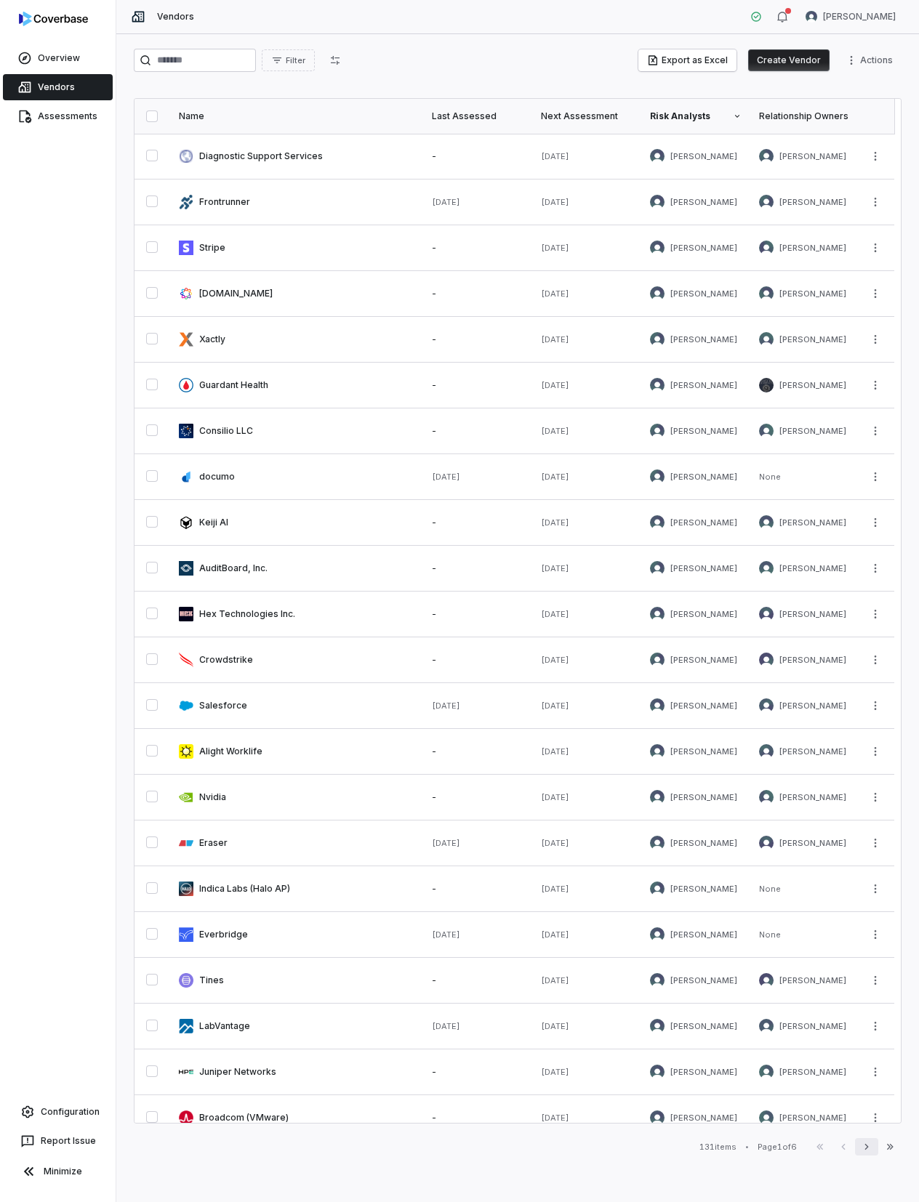
click at [877, 948] on button "Next" at bounding box center [866, 1146] width 23 height 17
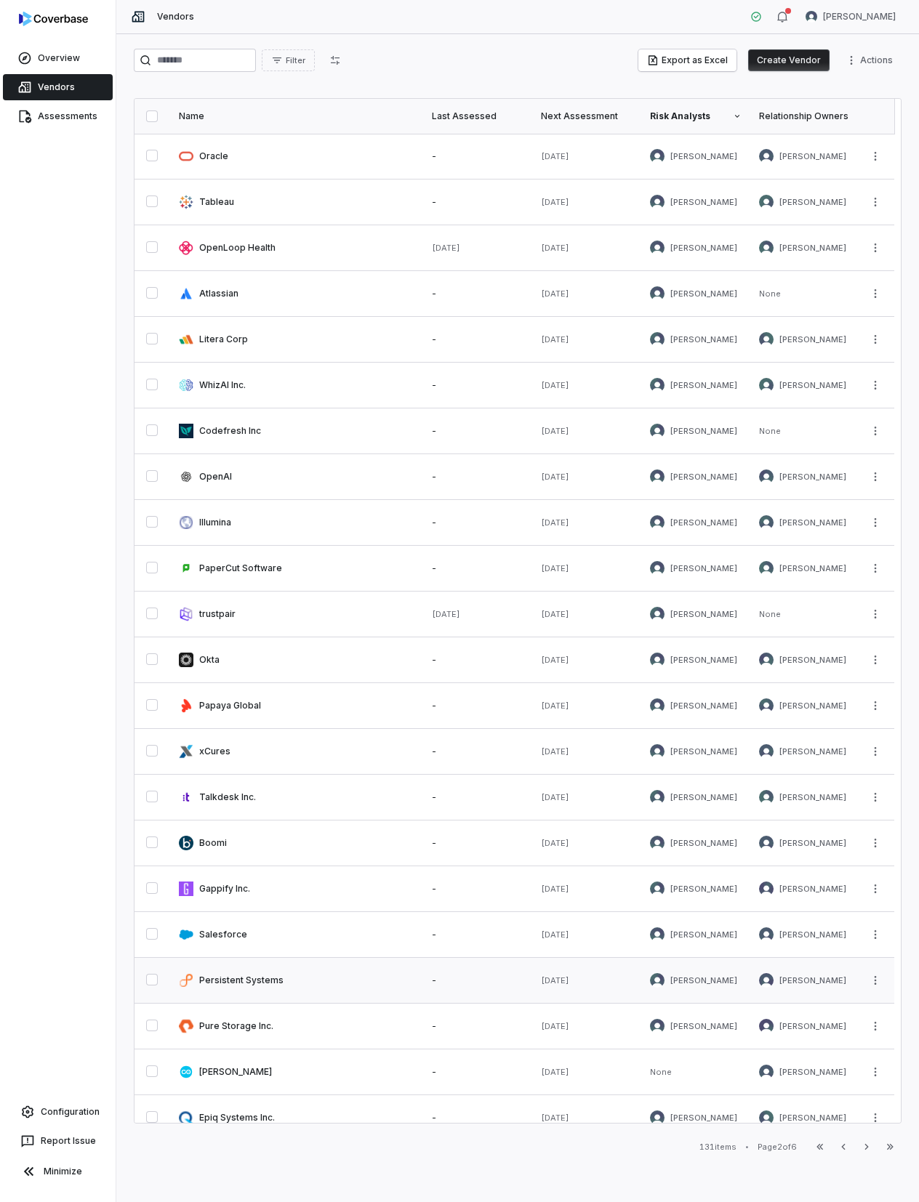
scroll to position [156, 0]
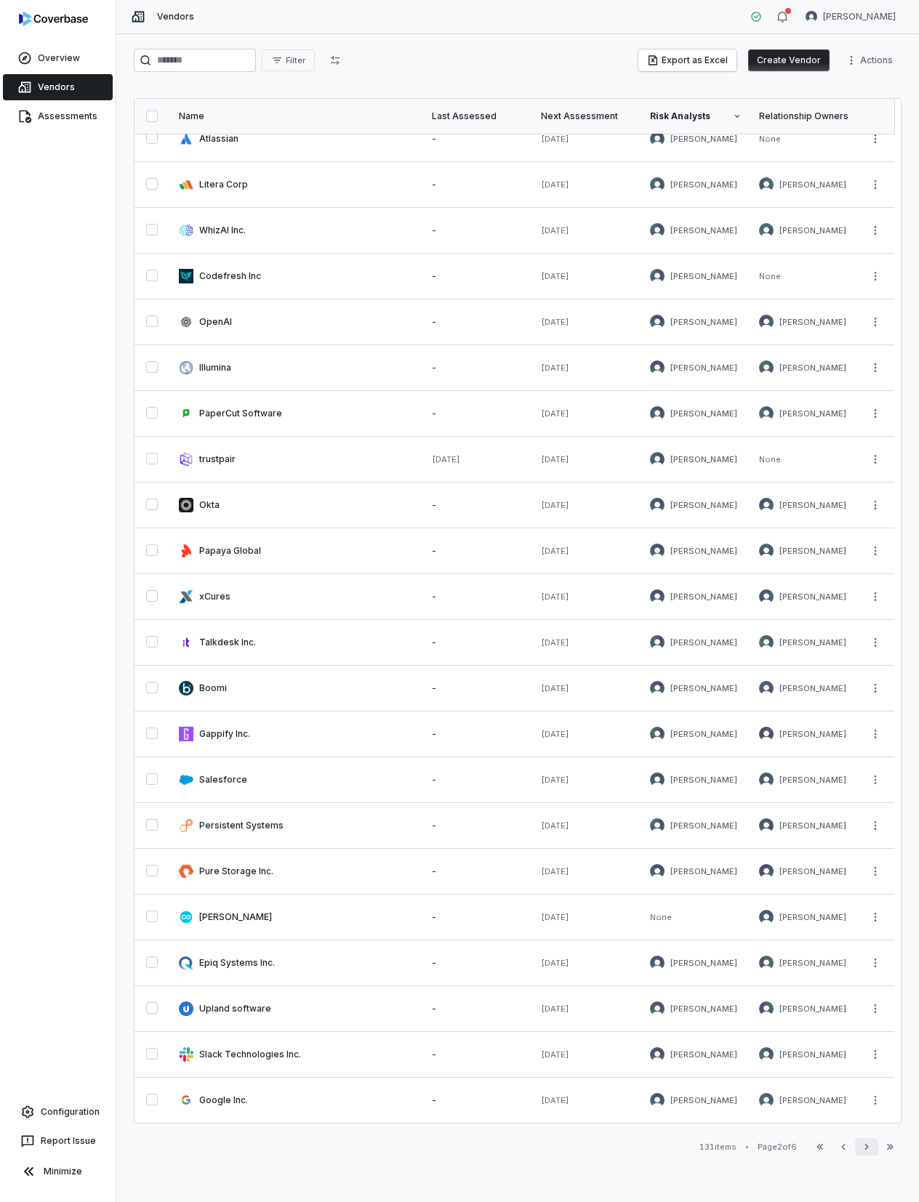
click at [866, 948] on icon "button" at bounding box center [866, 1147] width 4 height 6
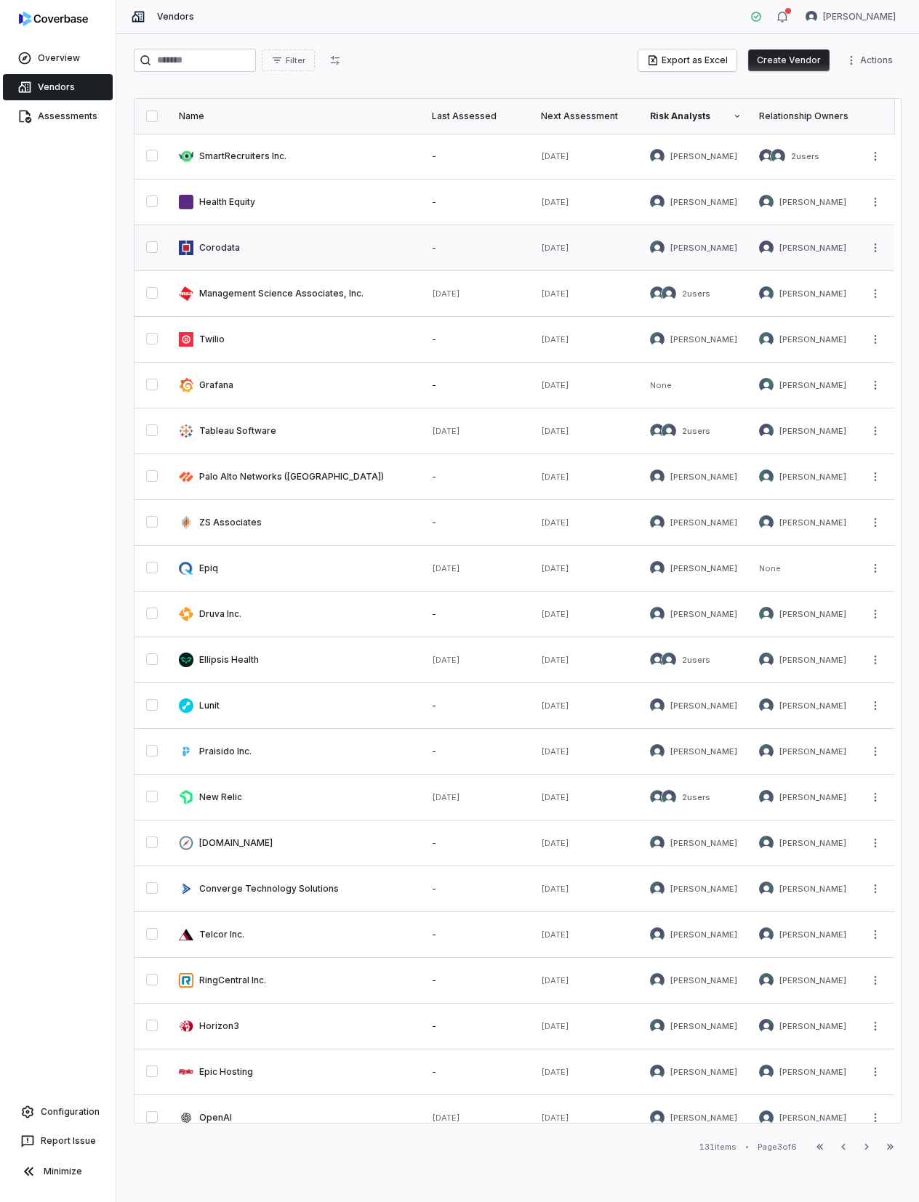
click at [210, 249] on link at bounding box center [296, 247] width 253 height 45
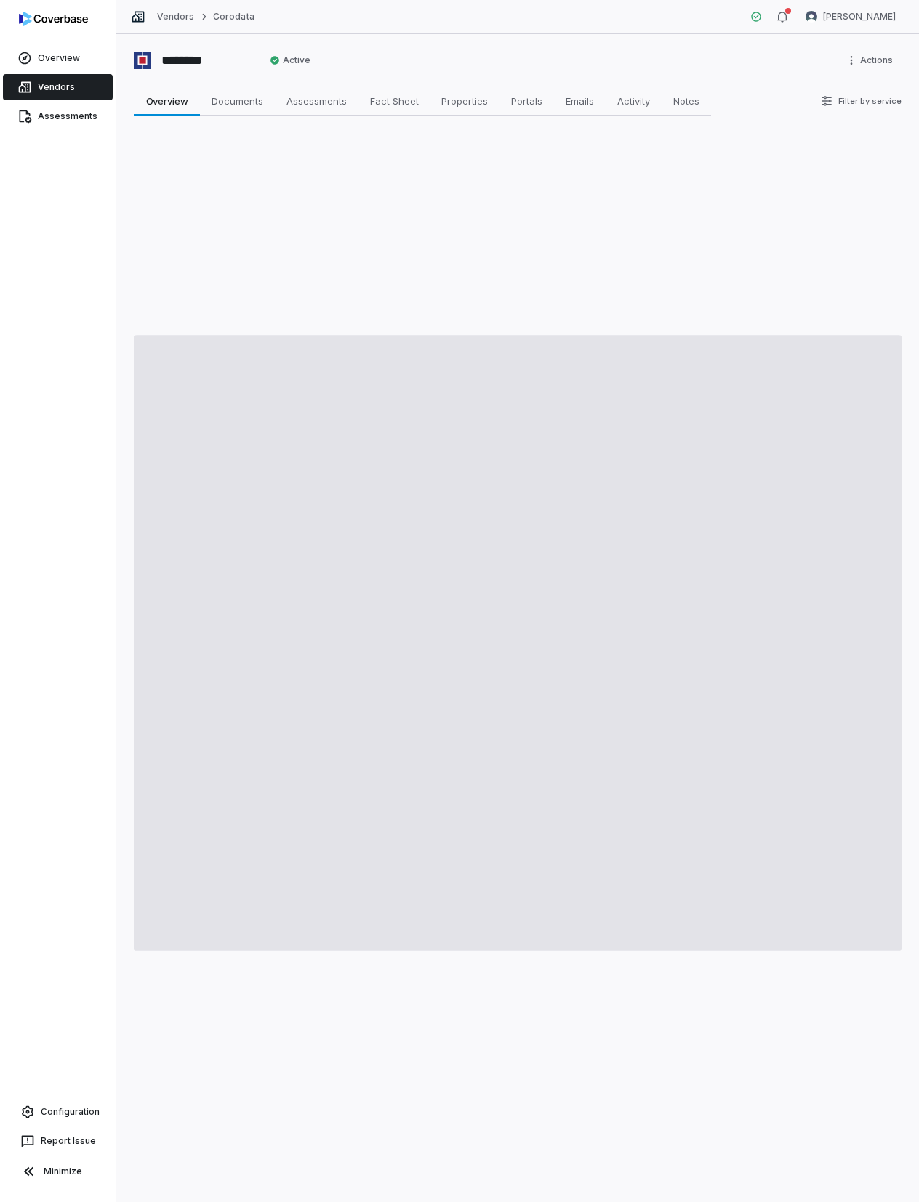
type textarea "*"
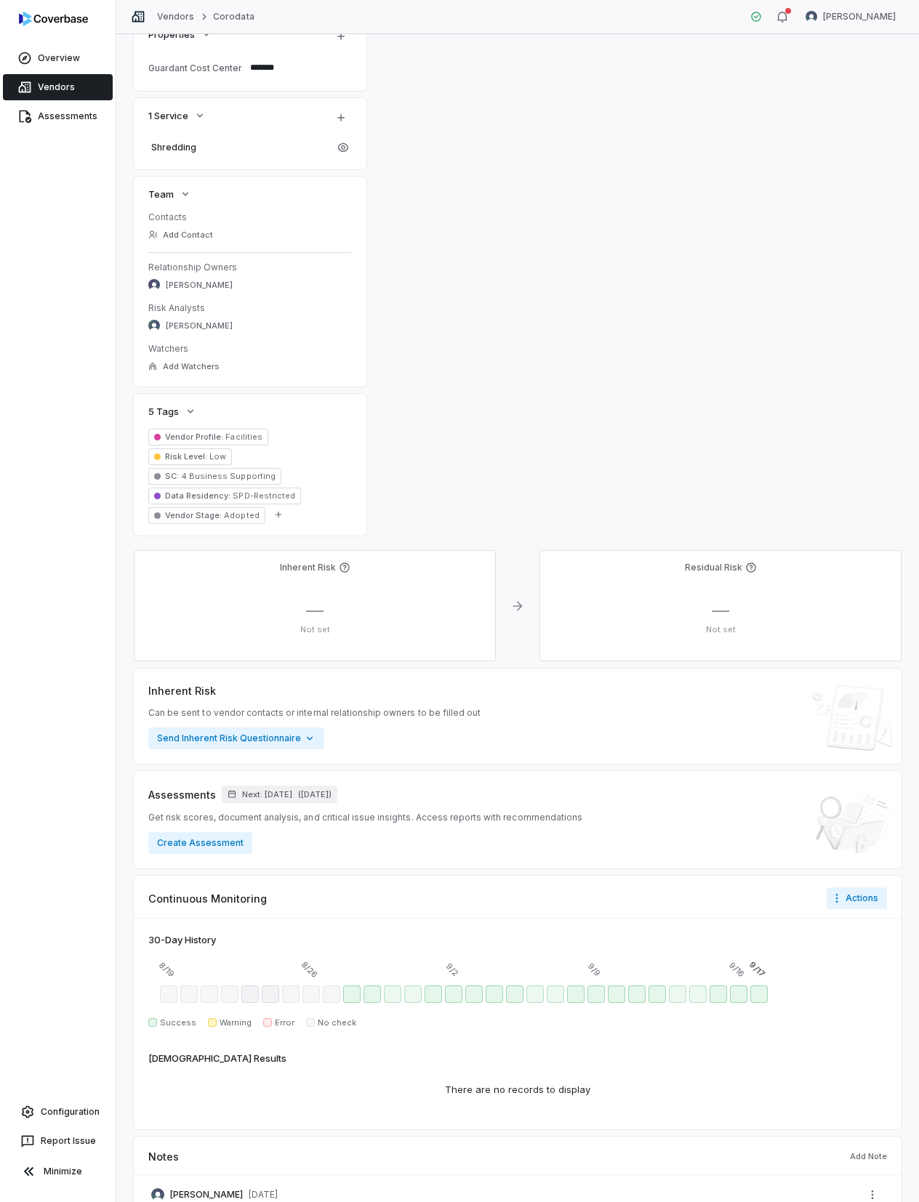
scroll to position [437, 0]
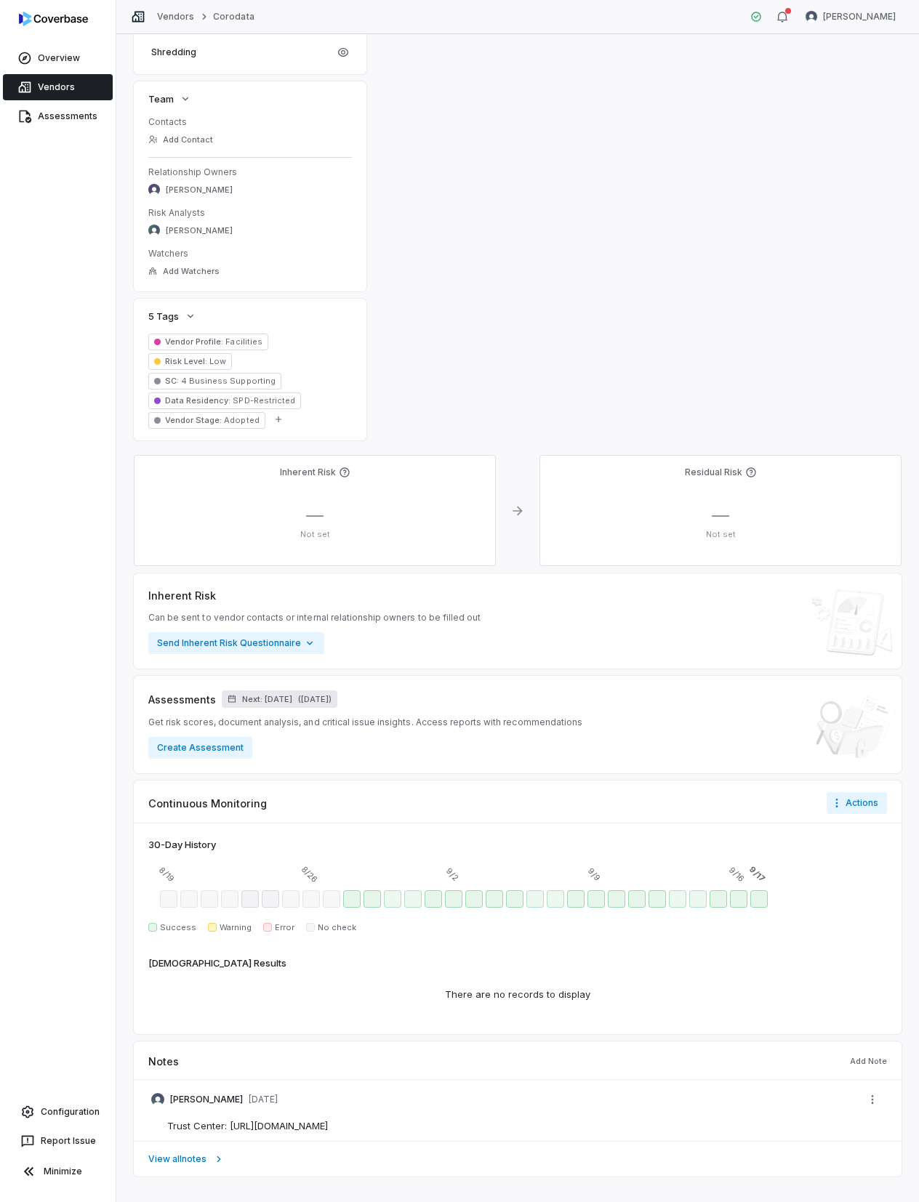
click at [267, 694] on span "Next: [DATE]" at bounding box center [267, 699] width 50 height 11
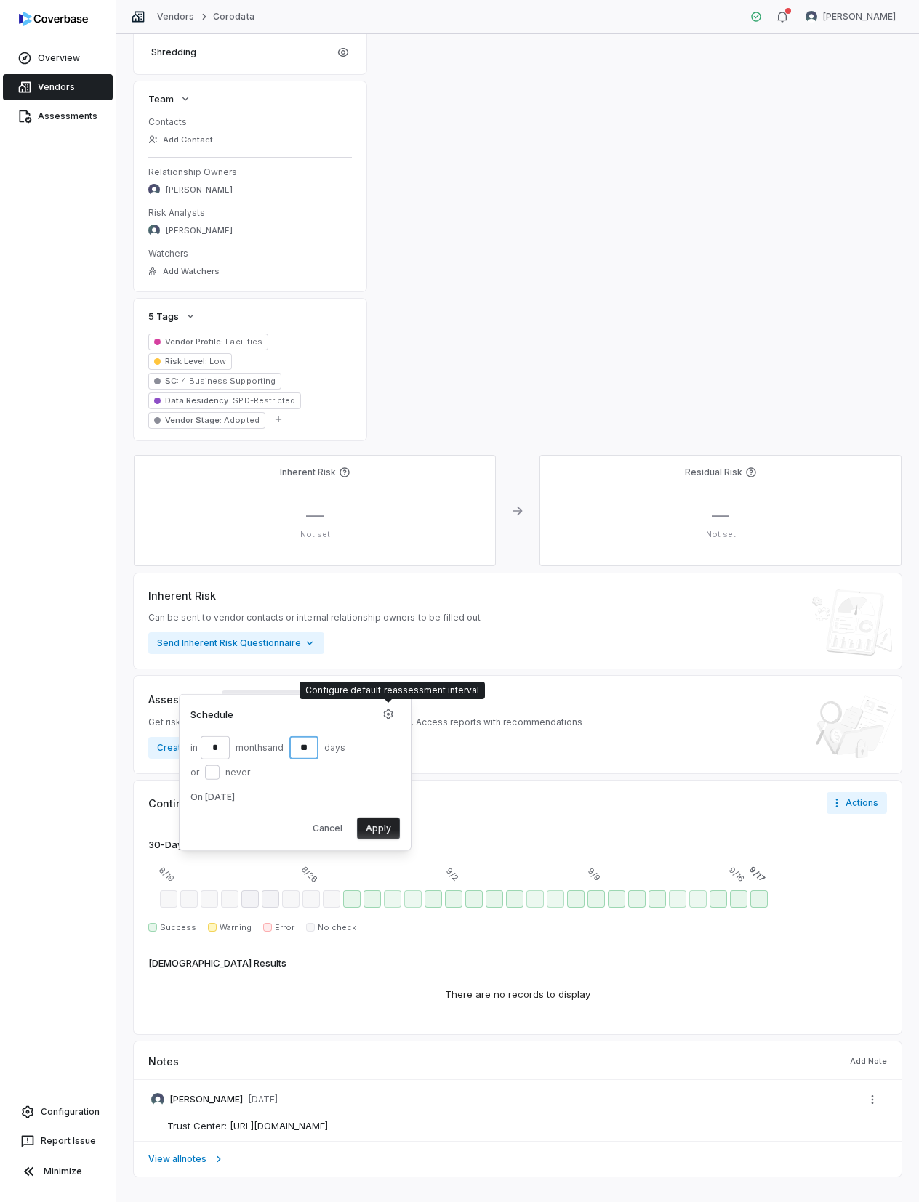
click at [315, 745] on input "**" at bounding box center [303, 747] width 29 height 23
type input "*"
click at [214, 768] on button "or never" at bounding box center [212, 772] width 15 height 15
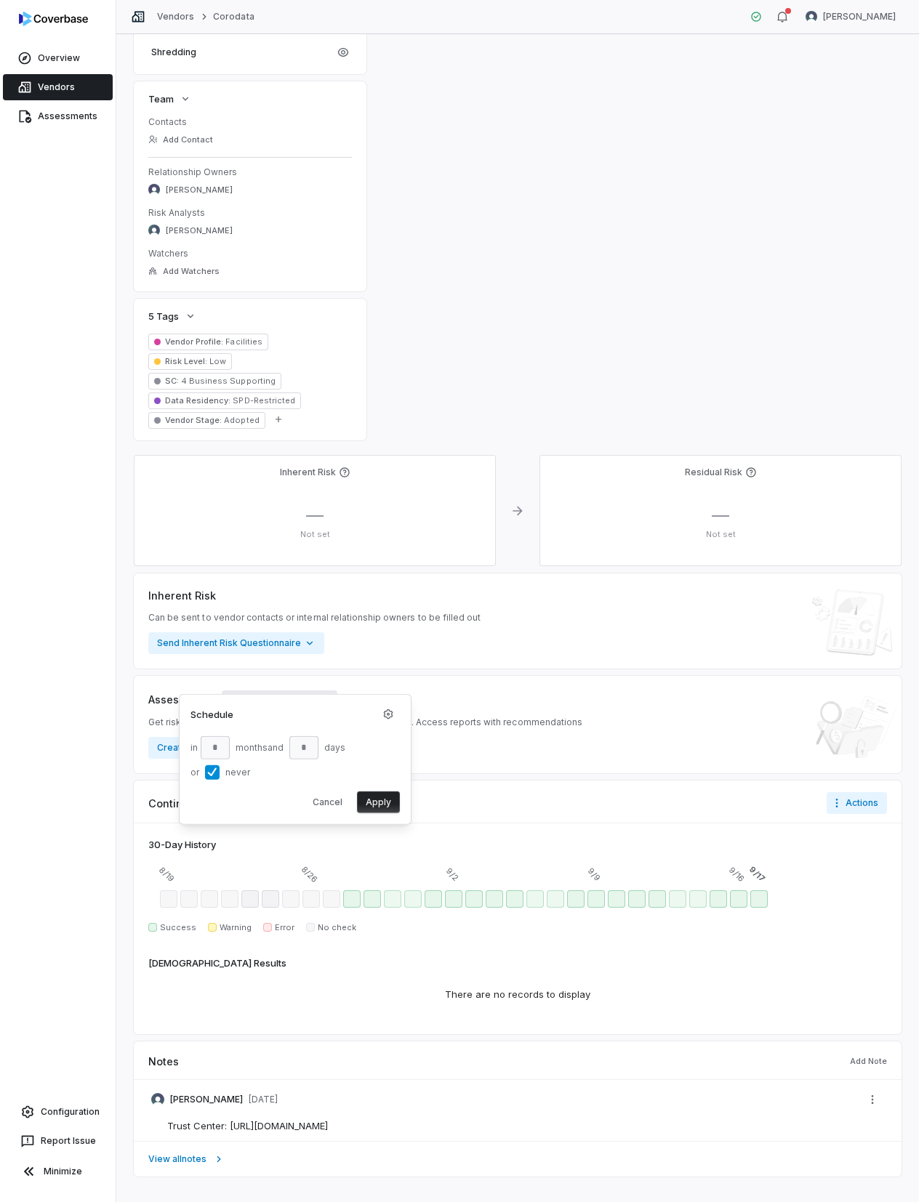
click at [377, 805] on button "Apply" at bounding box center [378, 802] width 43 height 22
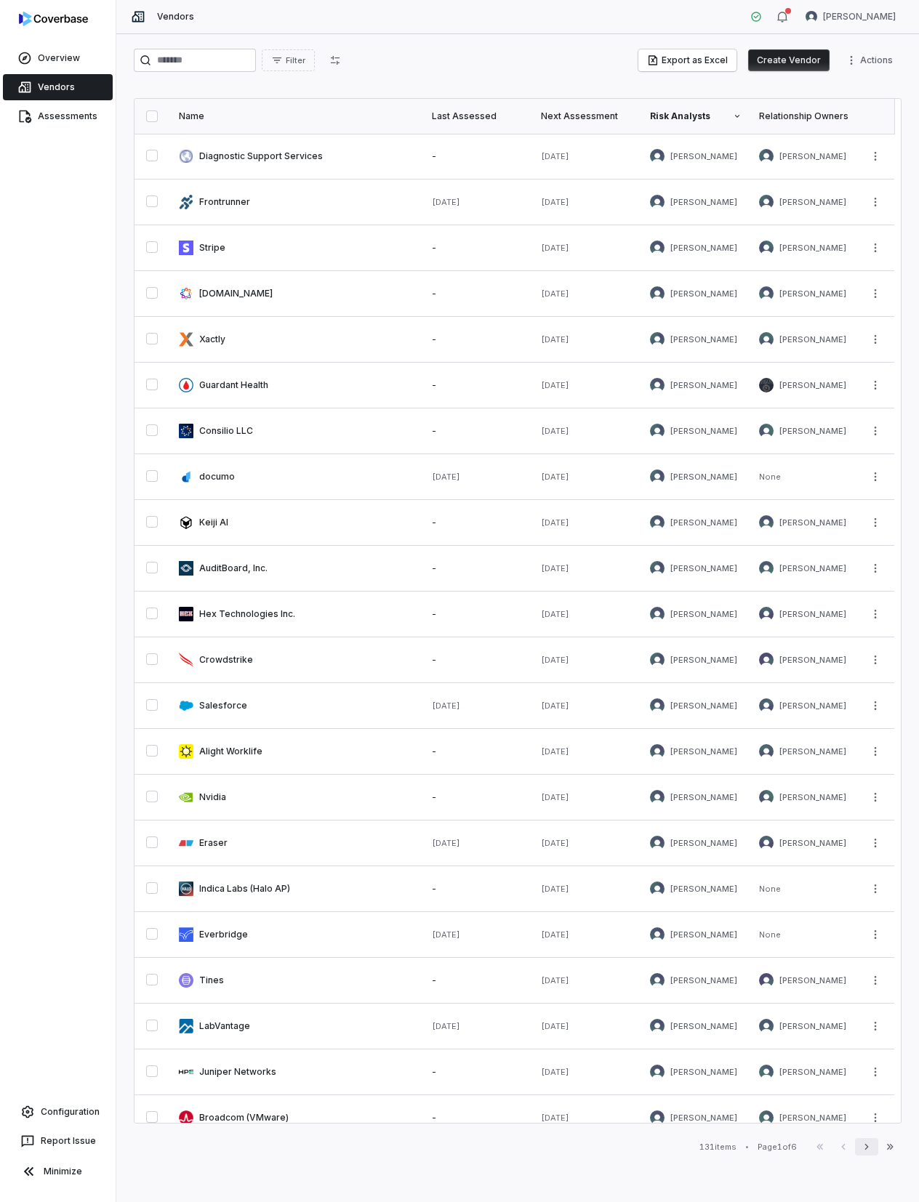
click at [864, 948] on icon "button" at bounding box center [867, 1147] width 12 height 12
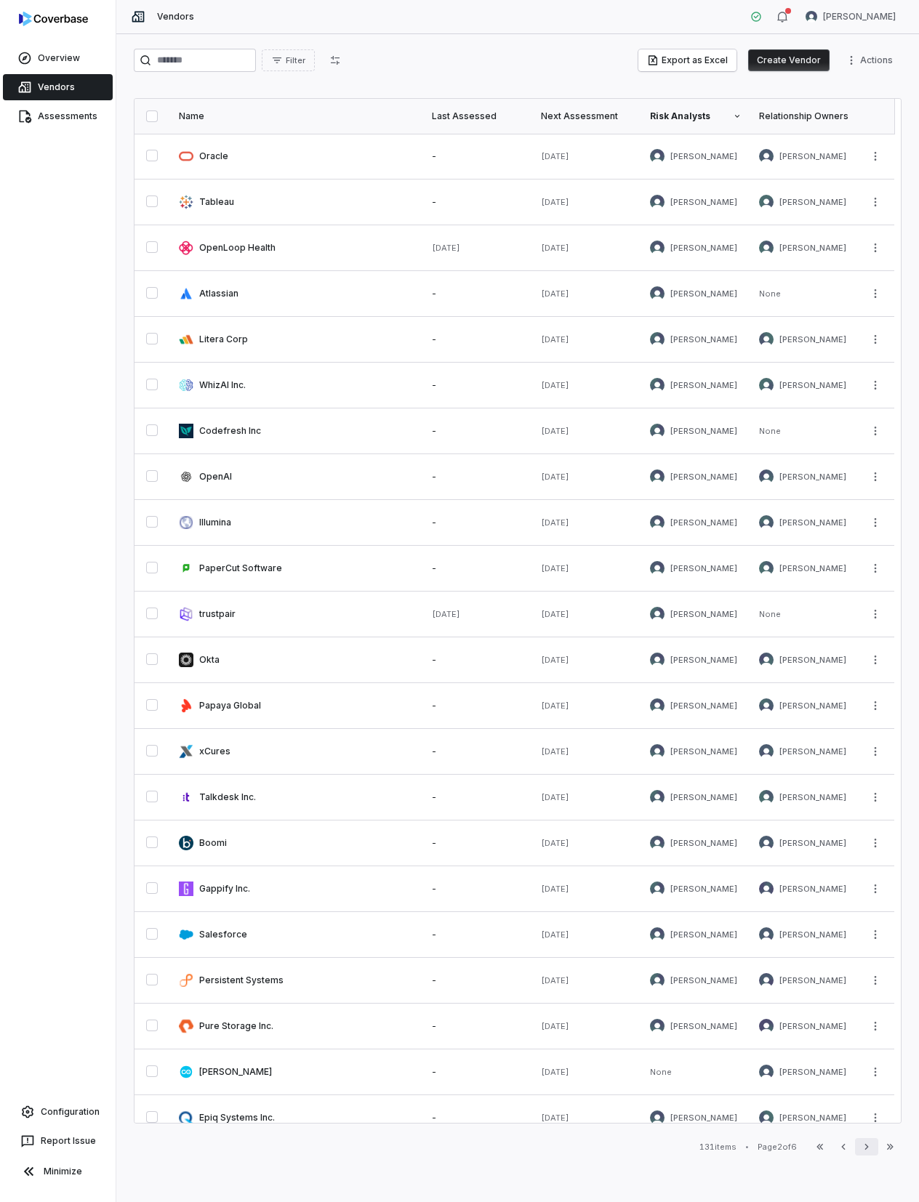
click at [864, 948] on icon "button" at bounding box center [867, 1147] width 12 height 12
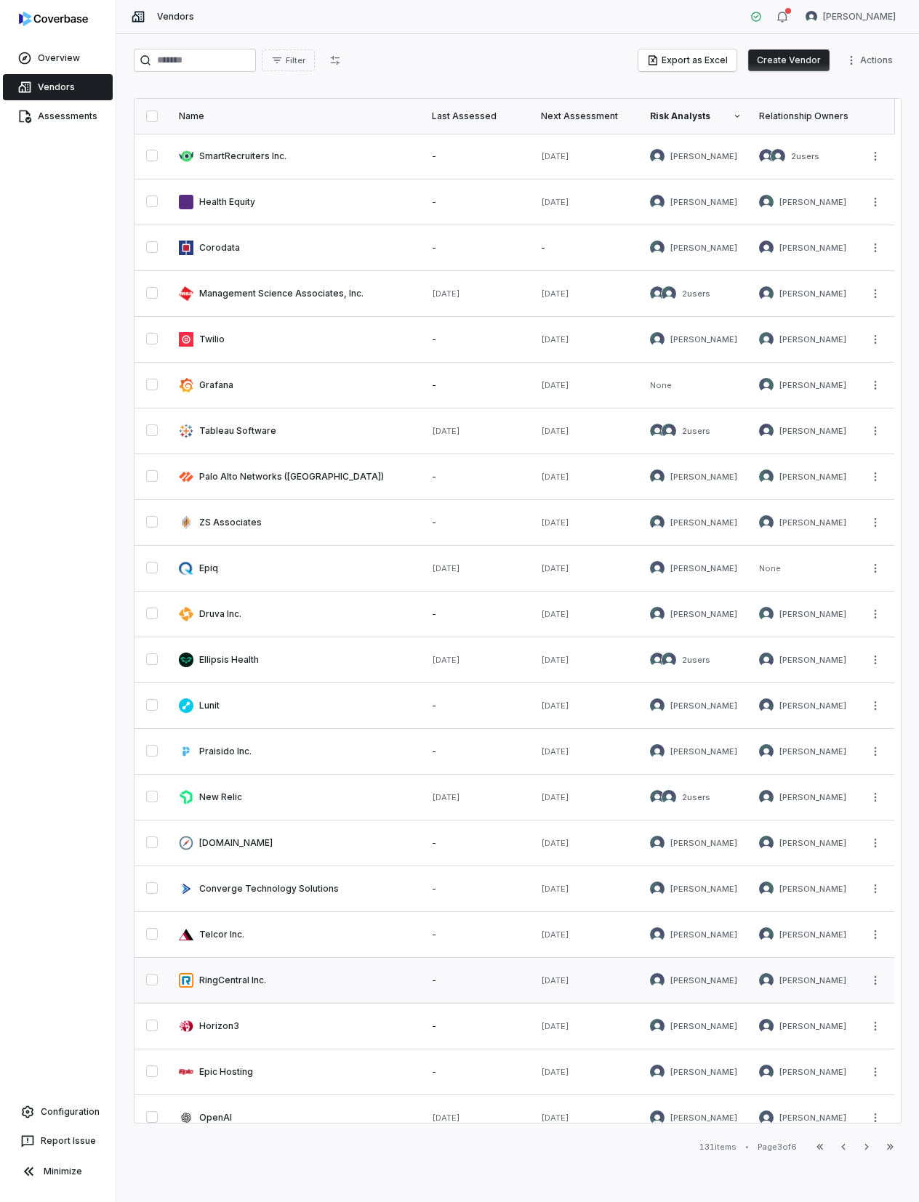
scroll to position [156, 0]
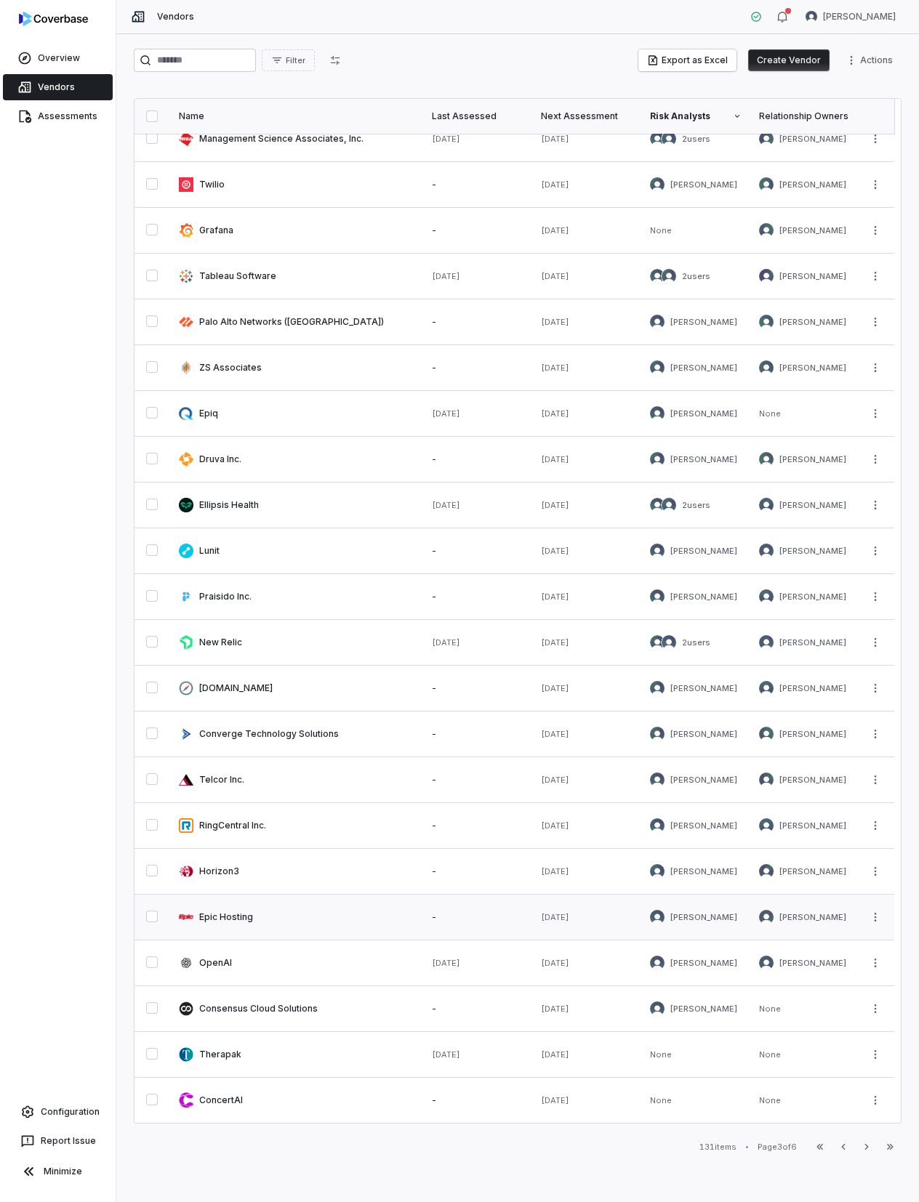
click at [224, 910] on link at bounding box center [296, 917] width 253 height 45
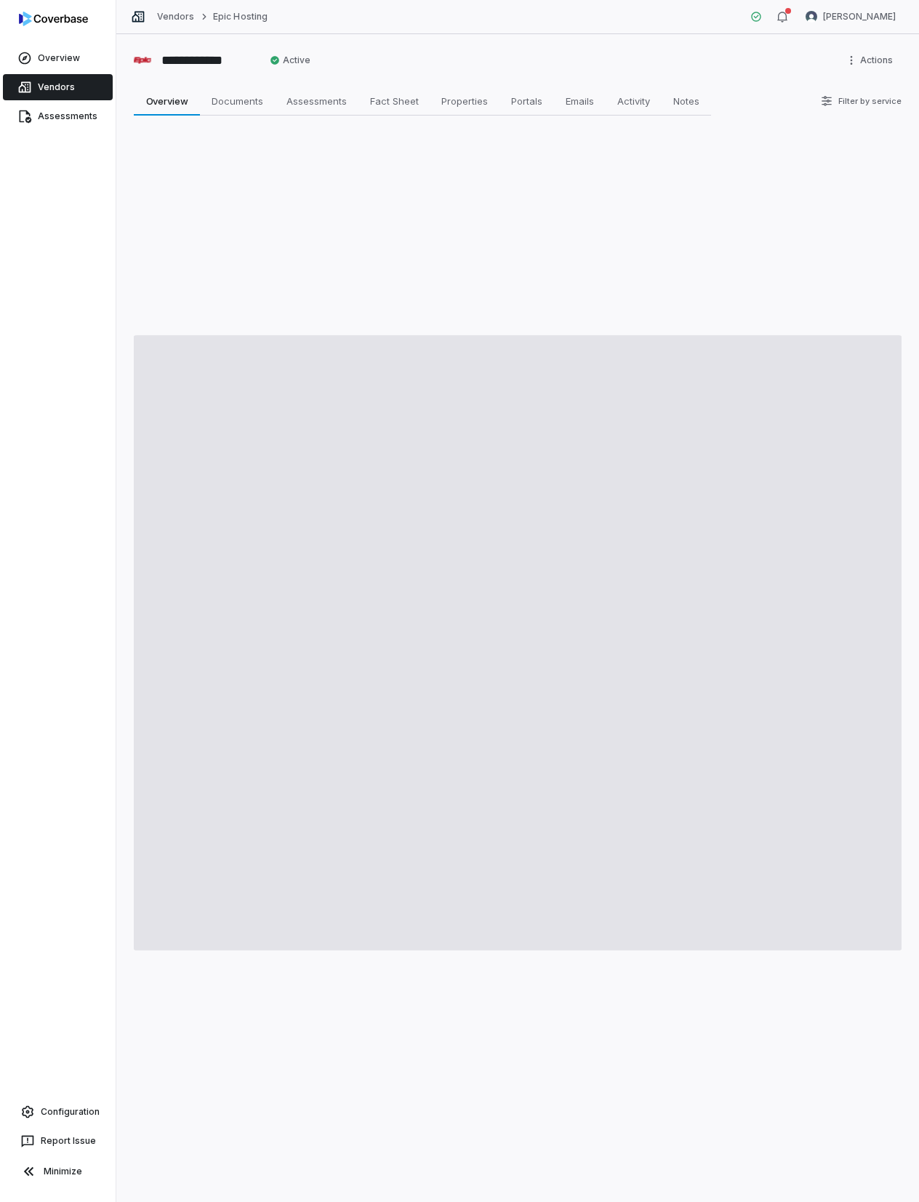
type textarea "*"
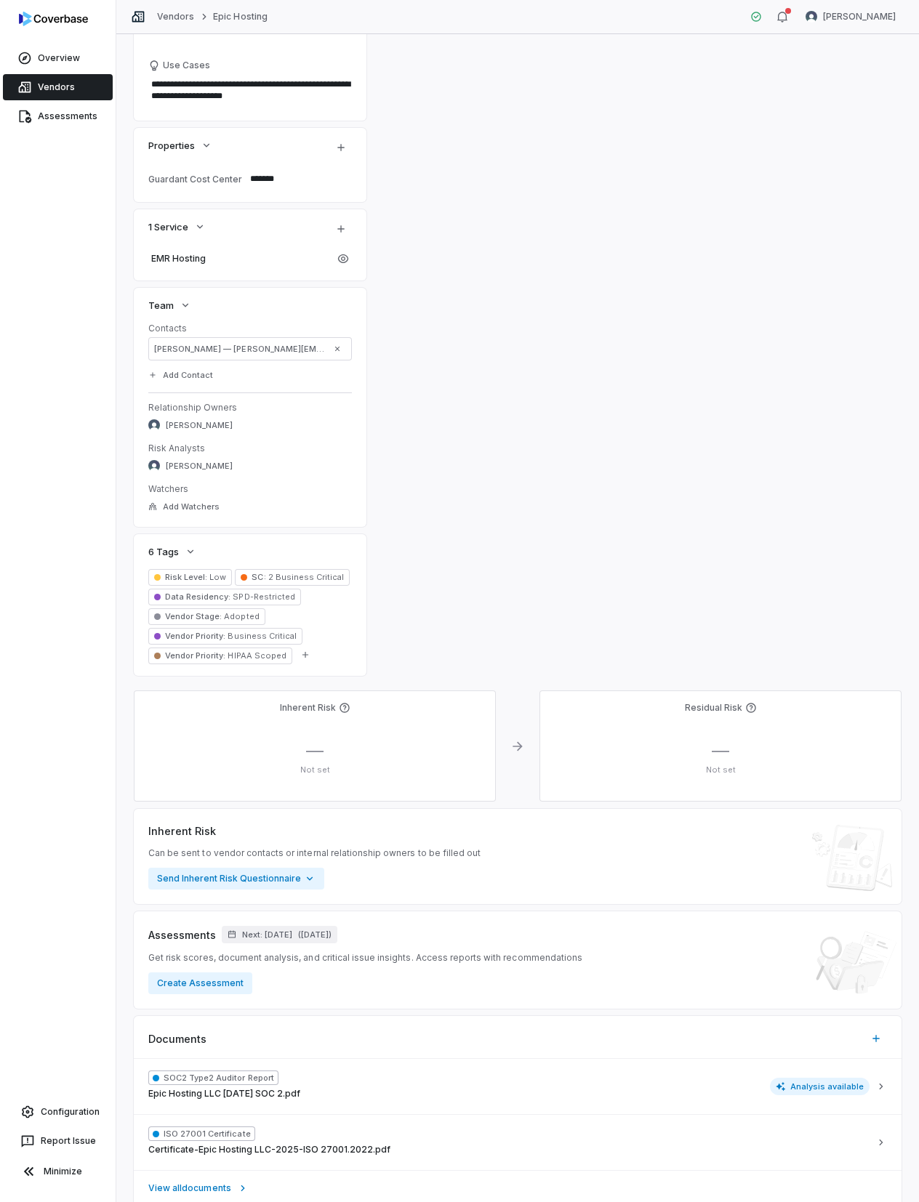
scroll to position [387, 0]
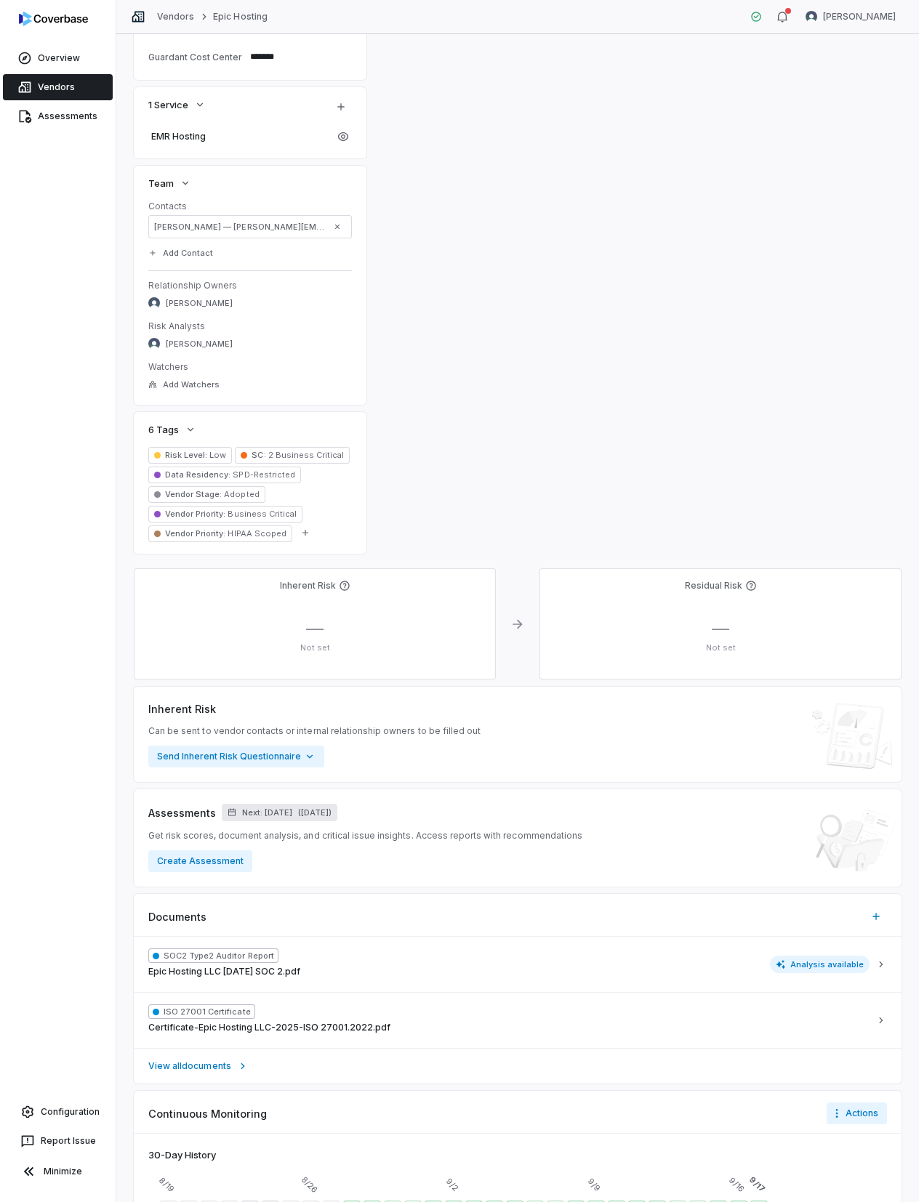
click at [286, 815] on span "Next: [DATE]" at bounding box center [267, 813] width 50 height 11
click at [315, 882] on input "**" at bounding box center [303, 880] width 29 height 23
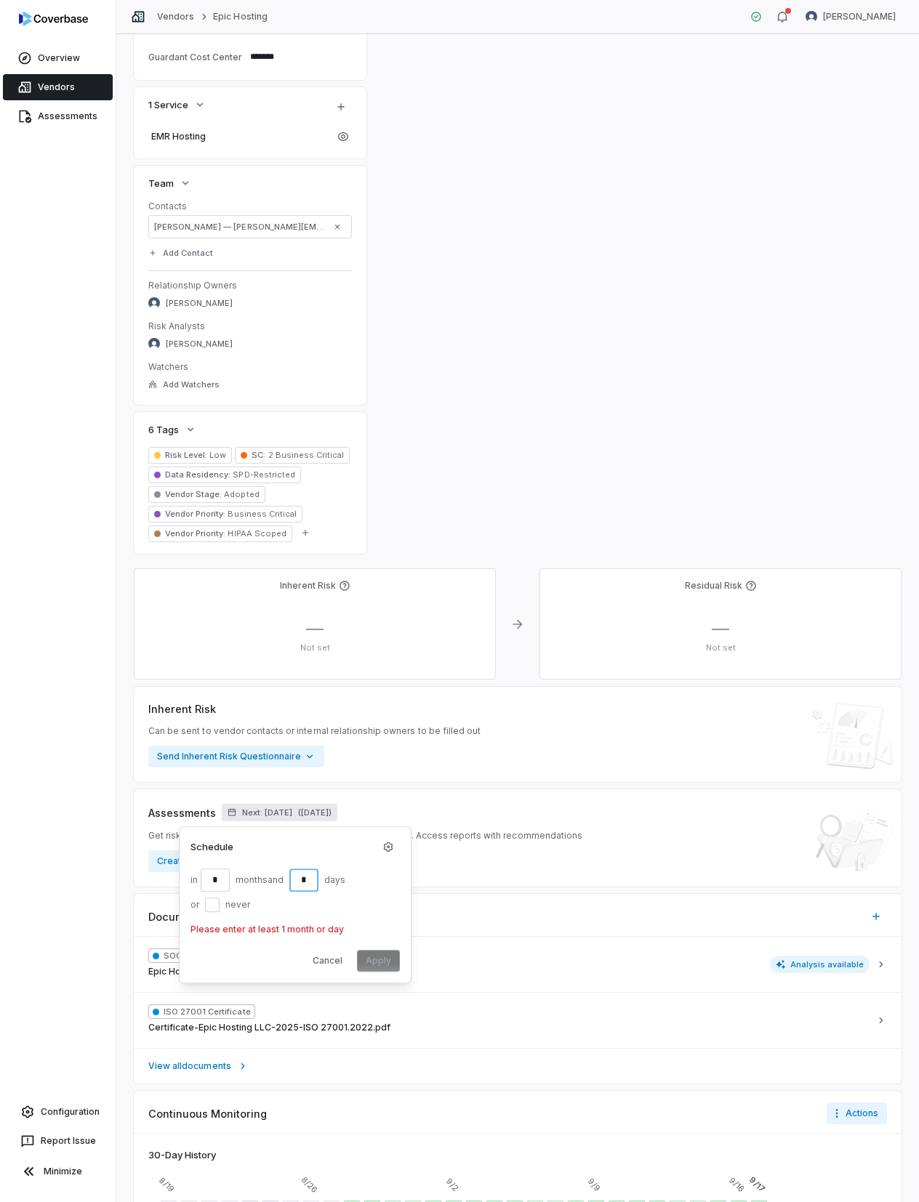
type input "*"
click at [217, 880] on input "*" at bounding box center [215, 880] width 29 height 23
type input "**"
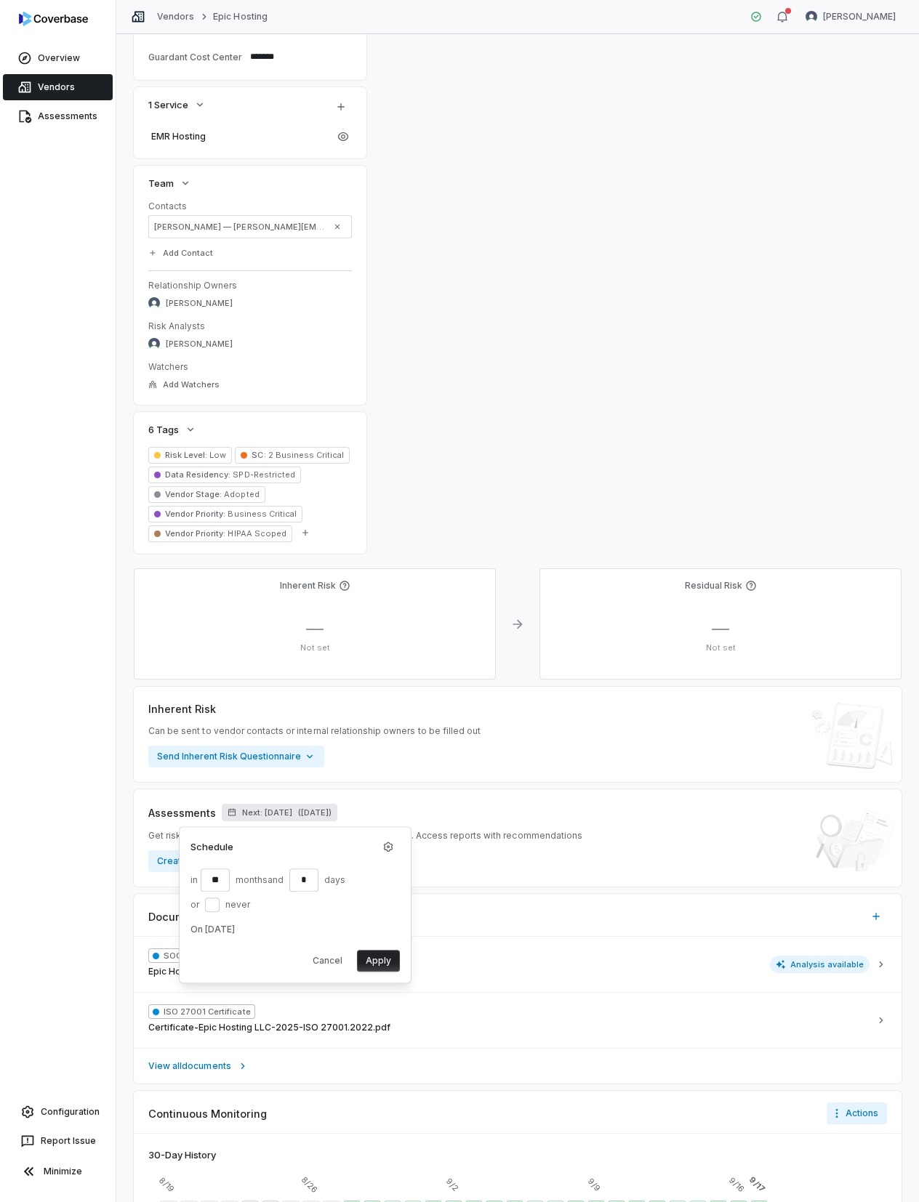
click at [384, 948] on button "Apply" at bounding box center [378, 961] width 43 height 22
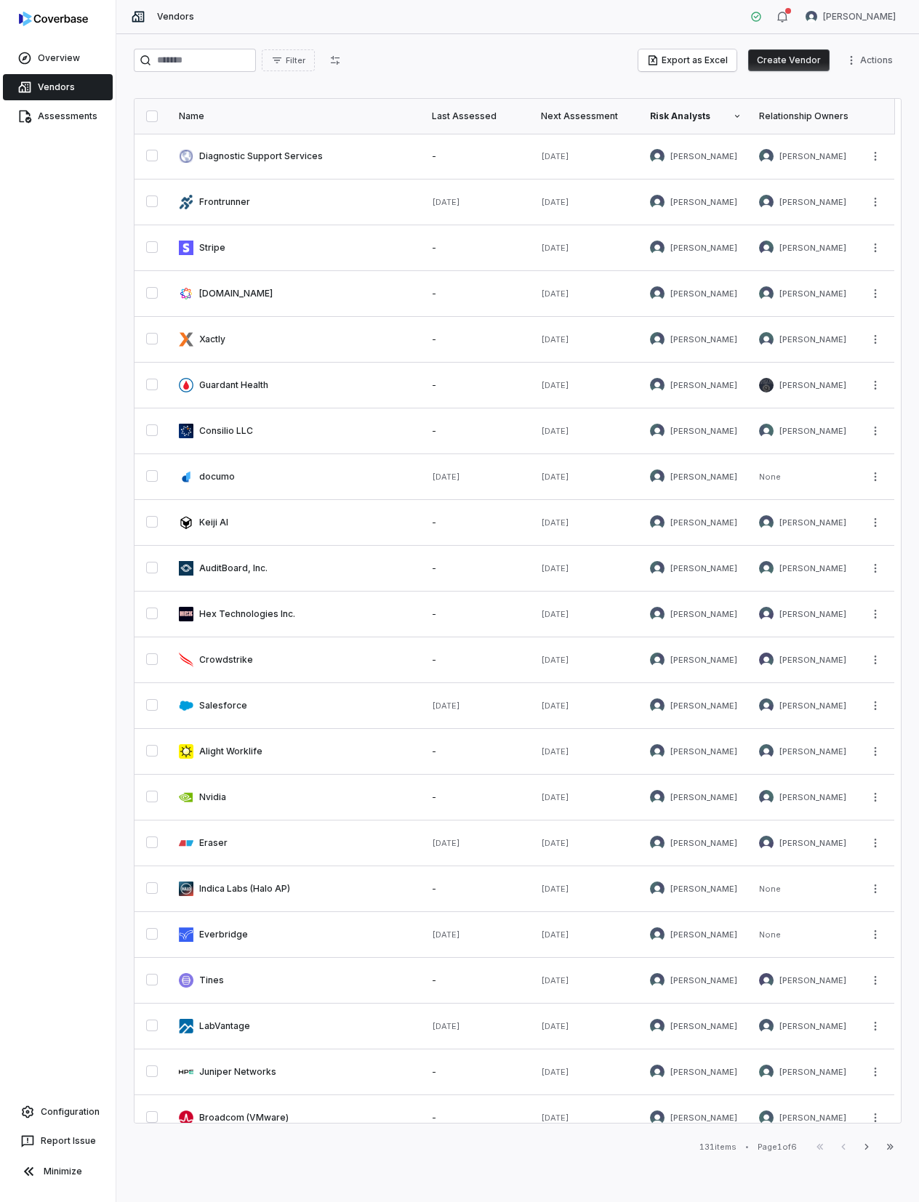
click at [864, 948] on icon "button" at bounding box center [867, 1147] width 12 height 12
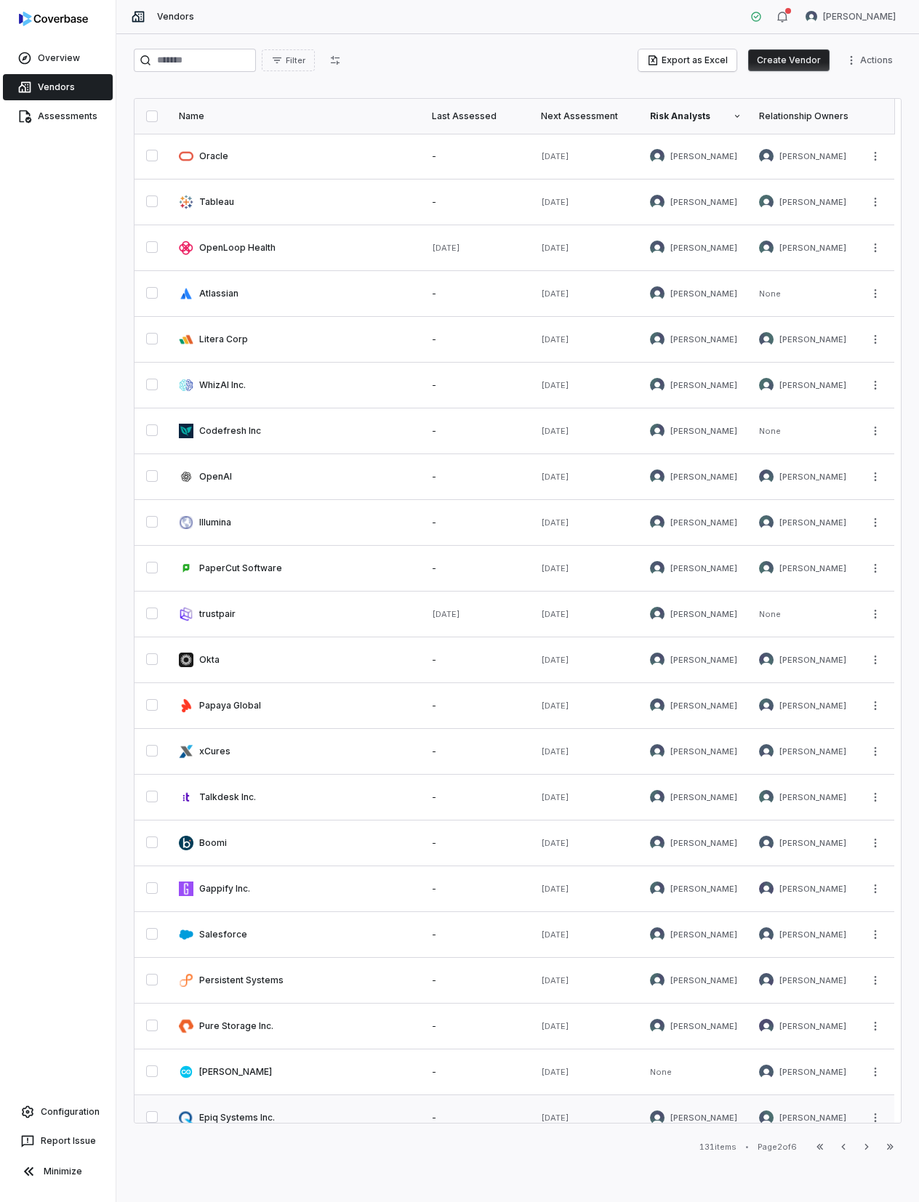
scroll to position [156, 0]
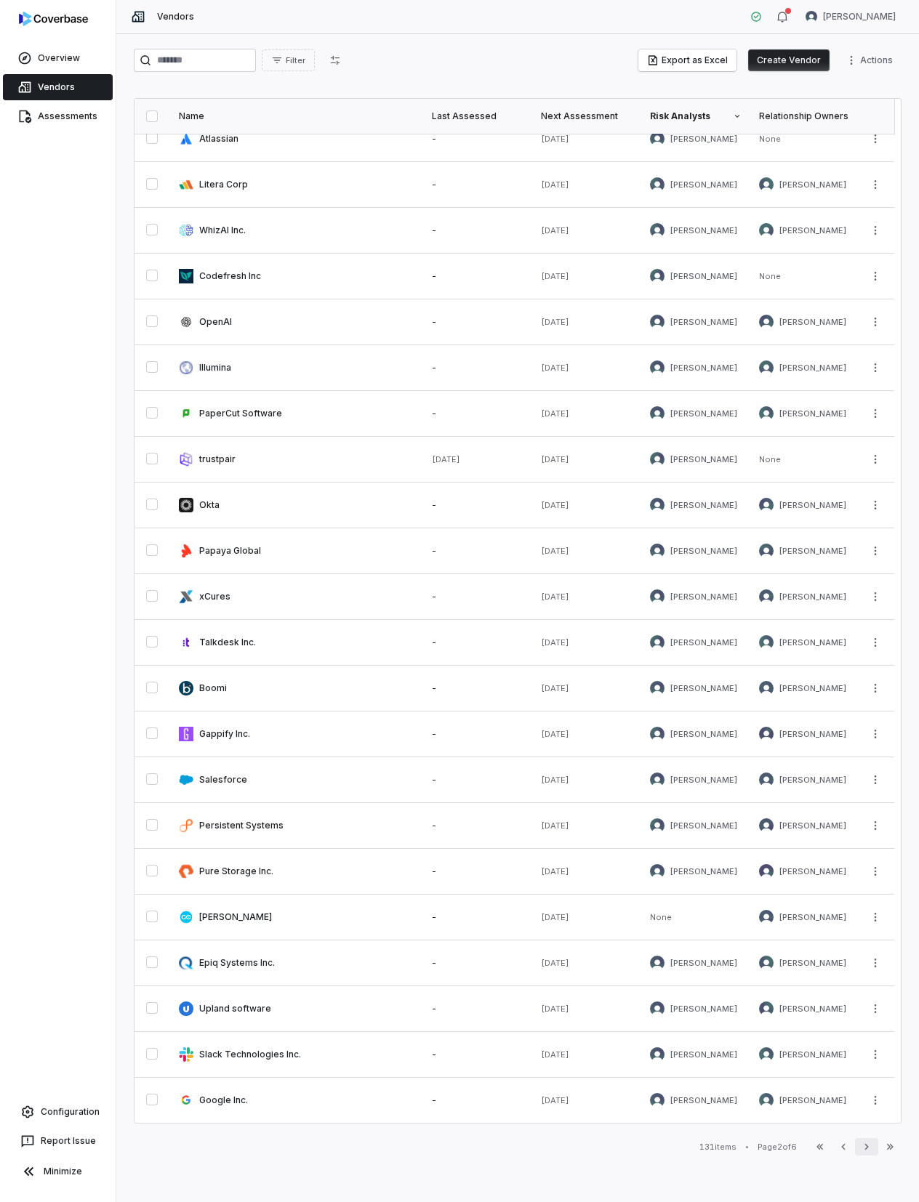
click at [864, 948] on icon "button" at bounding box center [867, 1147] width 12 height 12
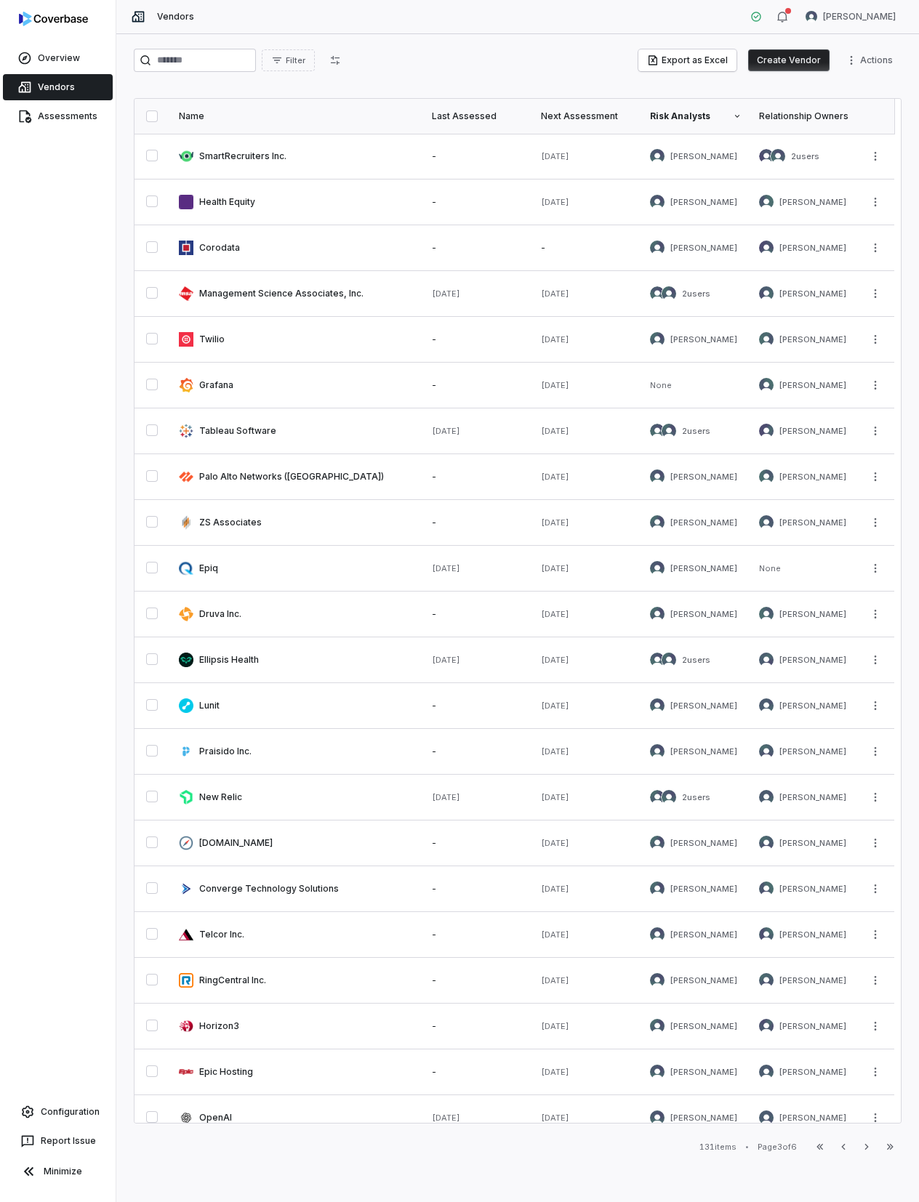
scroll to position [156, 0]
